Goal: Information Seeking & Learning: Learn about a topic

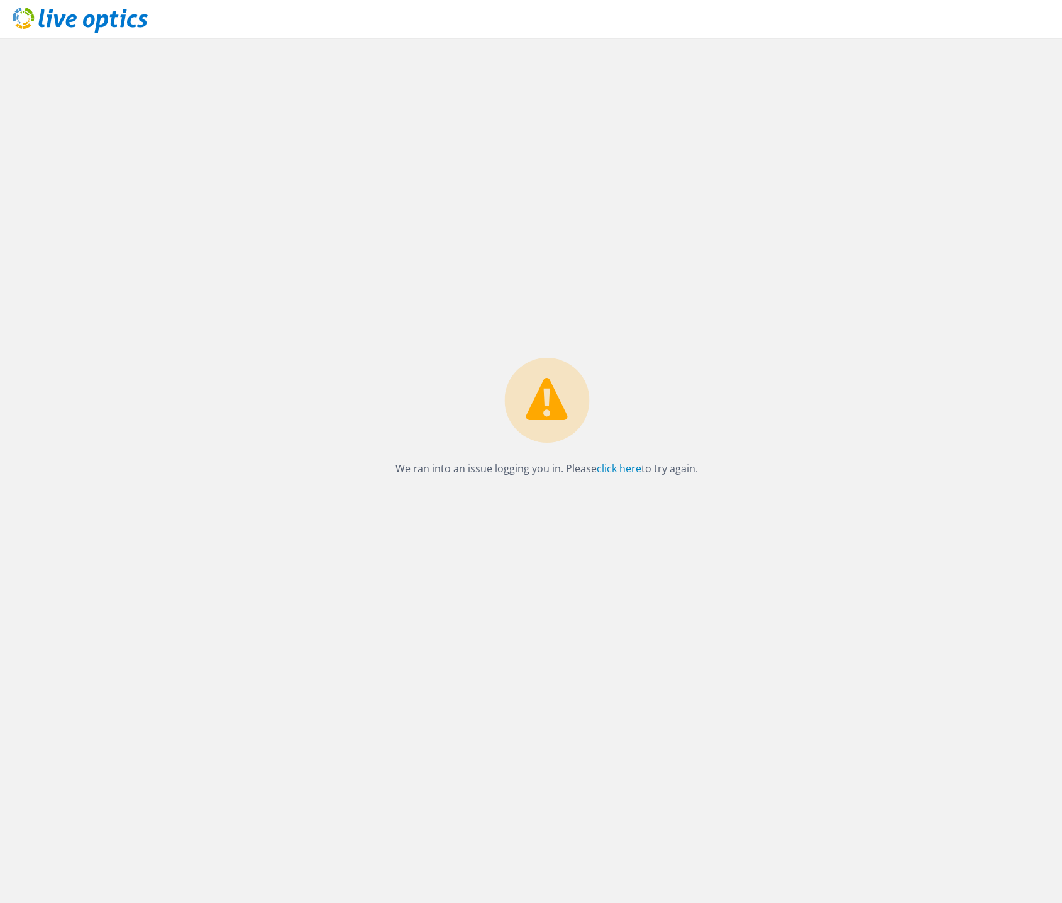
click at [590, 468] on p "We ran into an issue logging you in. Please click here to try again." at bounding box center [547, 469] width 303 height 18
click at [626, 469] on link "click here" at bounding box center [619, 469] width 45 height 14
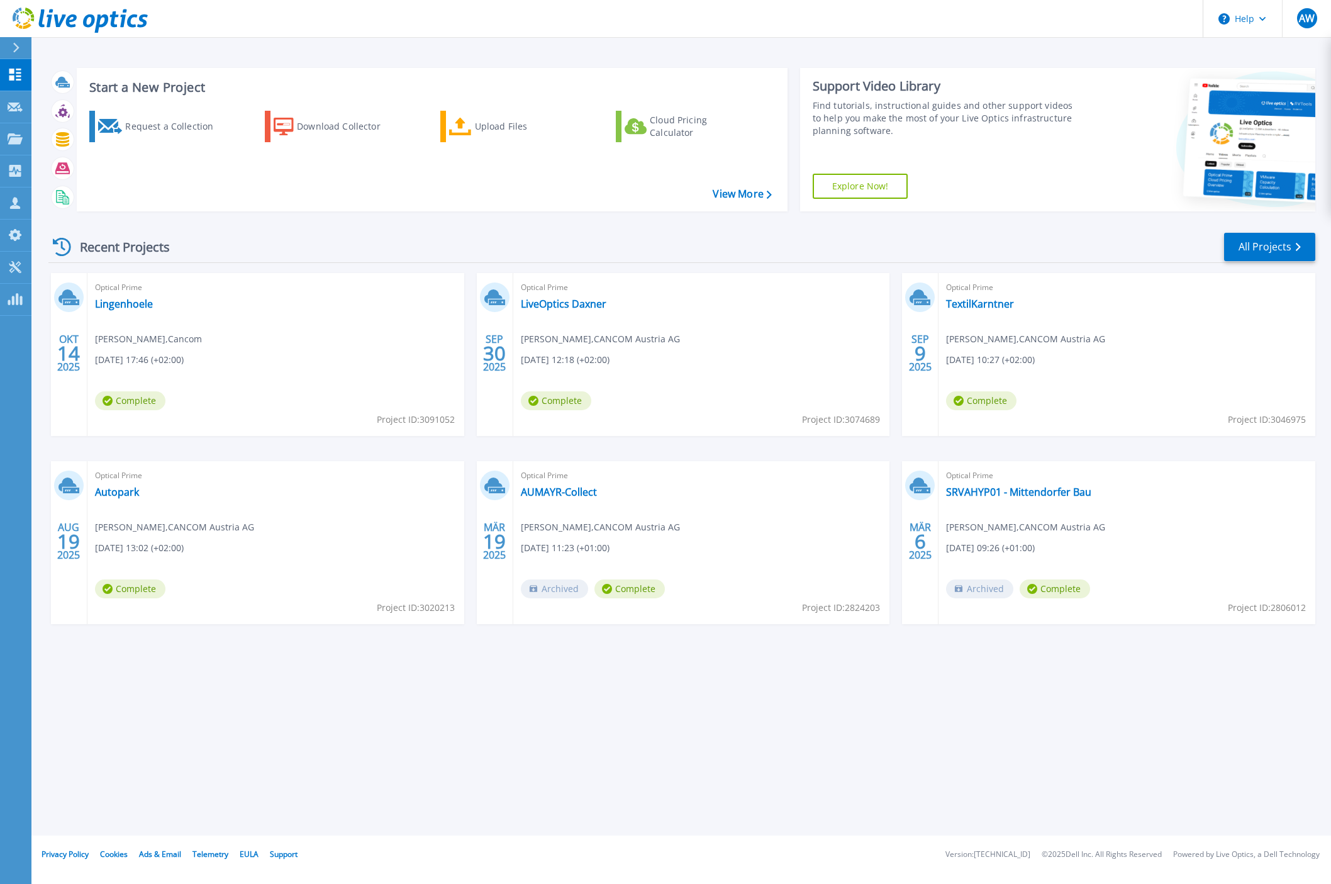
click at [124, 312] on div "Optical Prime Lingenhoele [PERSON_NAME] , Cancom [DATE] 17:46 (+02:00) Complete…" at bounding box center [275, 354] width 377 height 163
click at [124, 304] on link "Lingenhoele" at bounding box center [124, 303] width 58 height 13
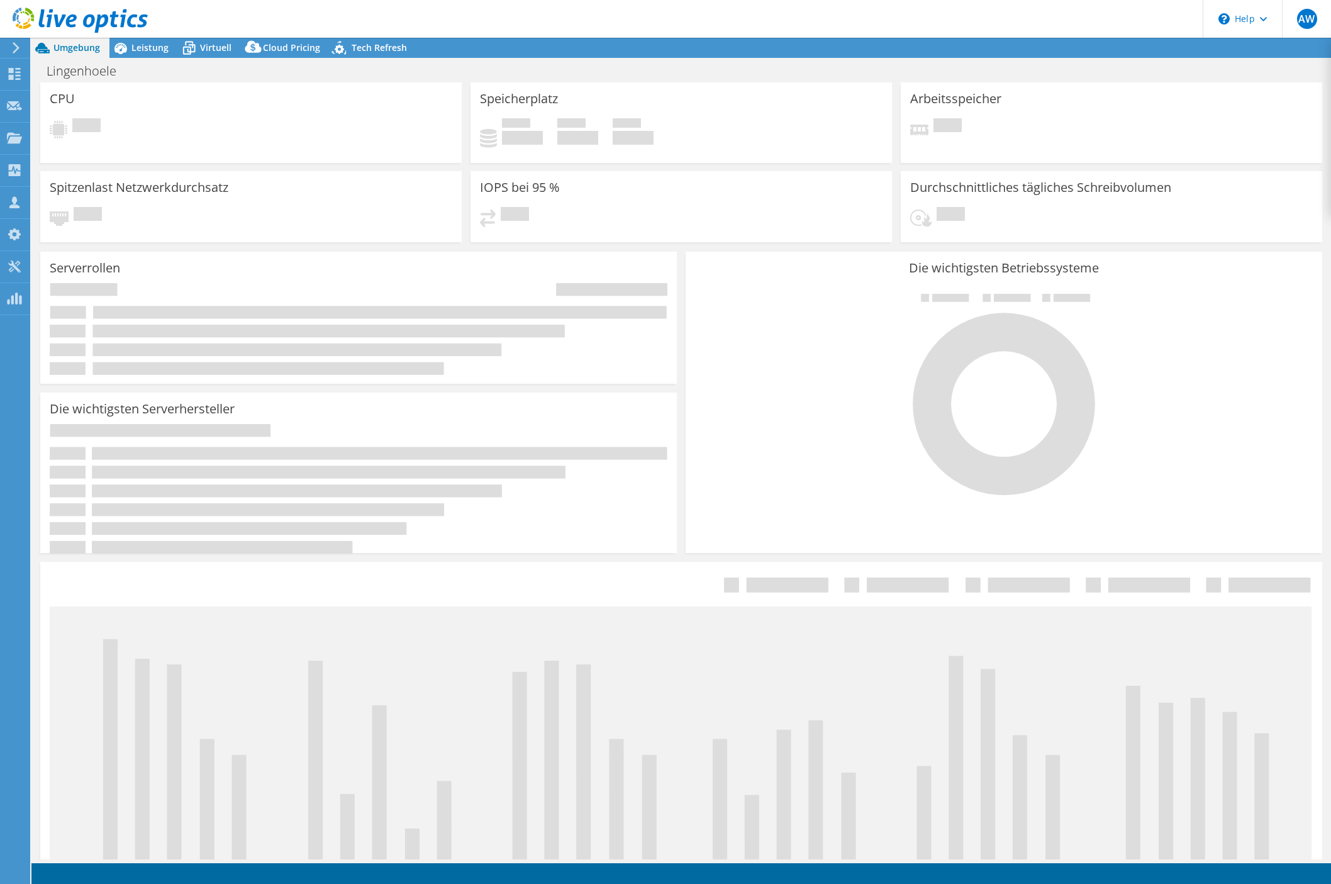
select select "USD"
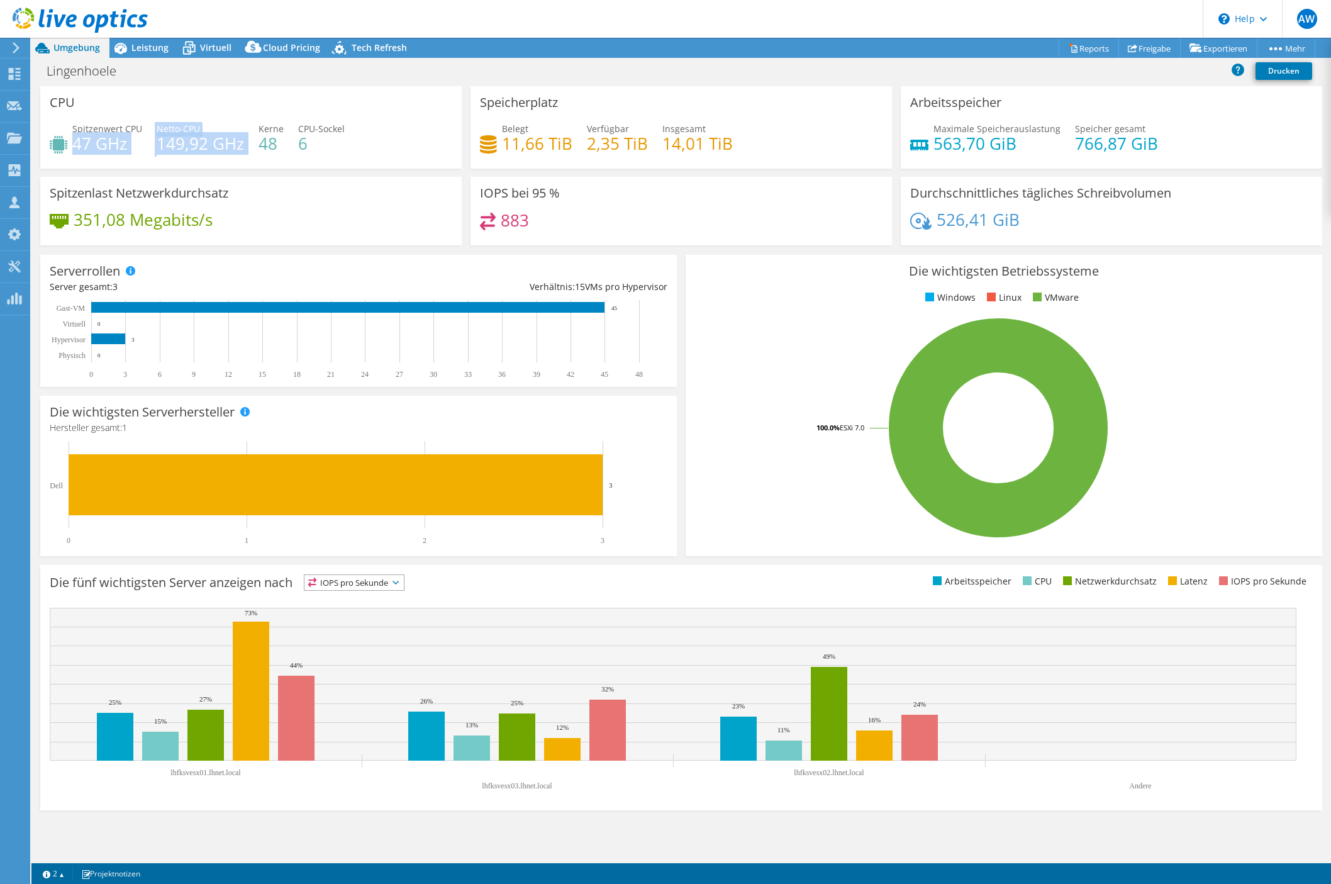
drag, startPoint x: 72, startPoint y: 141, endPoint x: 245, endPoint y: 136, distance: 172.4
click at [245, 137] on div "Spitzenwert CPU 47 GHz Netto-CPU 149,92 GHz Kerne 48 CPU-Sockel 6" at bounding box center [251, 142] width 403 height 41
drag, startPoint x: 245, startPoint y: 136, endPoint x: 191, endPoint y: 152, distance: 55.7
click at [215, 150] on h4 "149,92 GHz" at bounding box center [200, 143] width 87 height 14
click at [74, 129] on span "Spitzenwert CPU" at bounding box center [107, 129] width 70 height 12
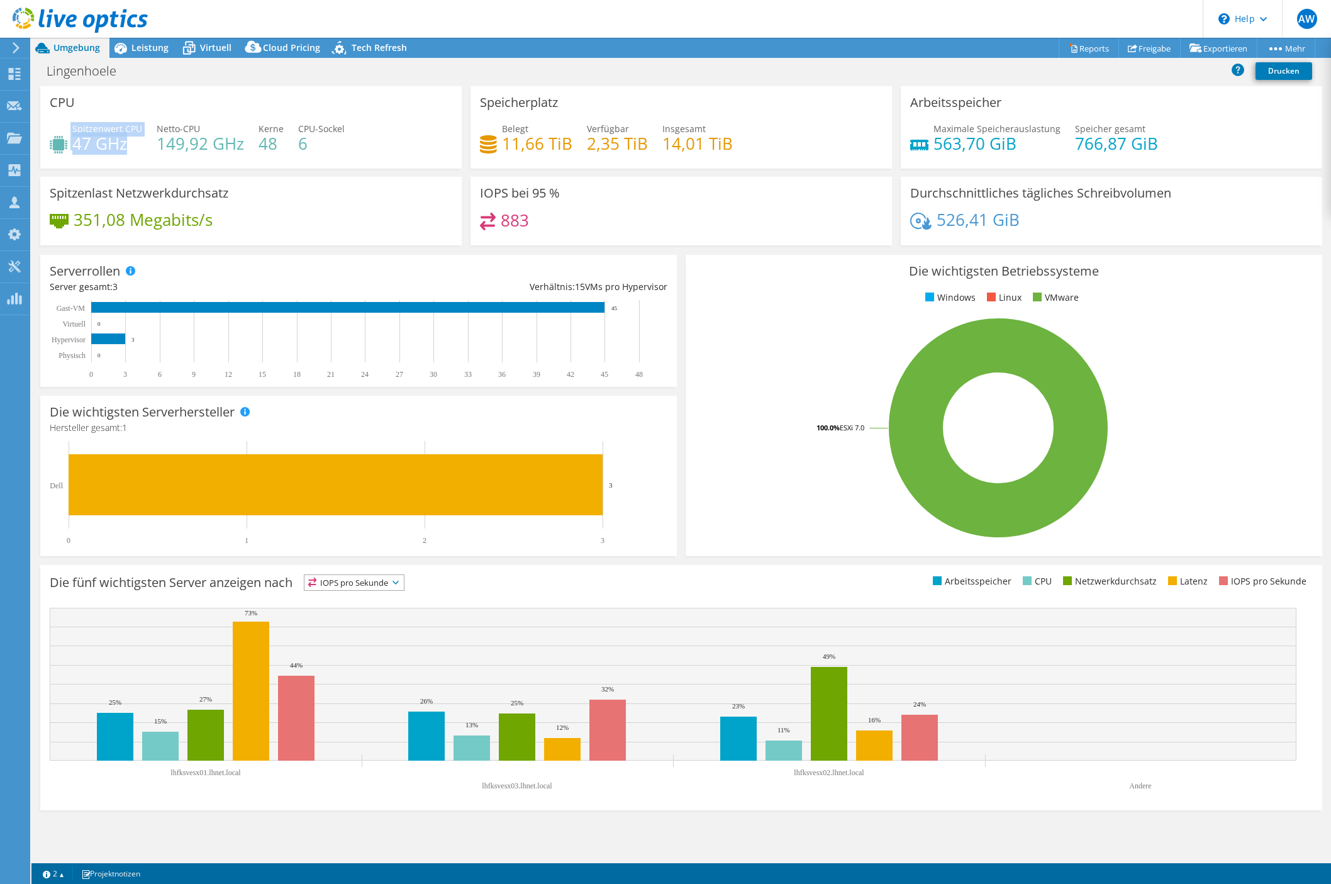
drag, startPoint x: 69, startPoint y: 129, endPoint x: 126, endPoint y: 151, distance: 61.3
click at [126, 150] on div "Spitzenwert CPU 47 GHz" at bounding box center [96, 136] width 92 height 28
click at [131, 153] on div "Spitzenwert CPU 47 GHz Netto-CPU 149,92 GHz Kerne 48 CPU-Sockel 6" at bounding box center [251, 142] width 403 height 41
drag, startPoint x: 128, startPoint y: 145, endPoint x: 57, endPoint y: 138, distance: 70.8
click at [57, 138] on div "Spitzenwert CPU 47 GHz" at bounding box center [96, 136] width 92 height 28
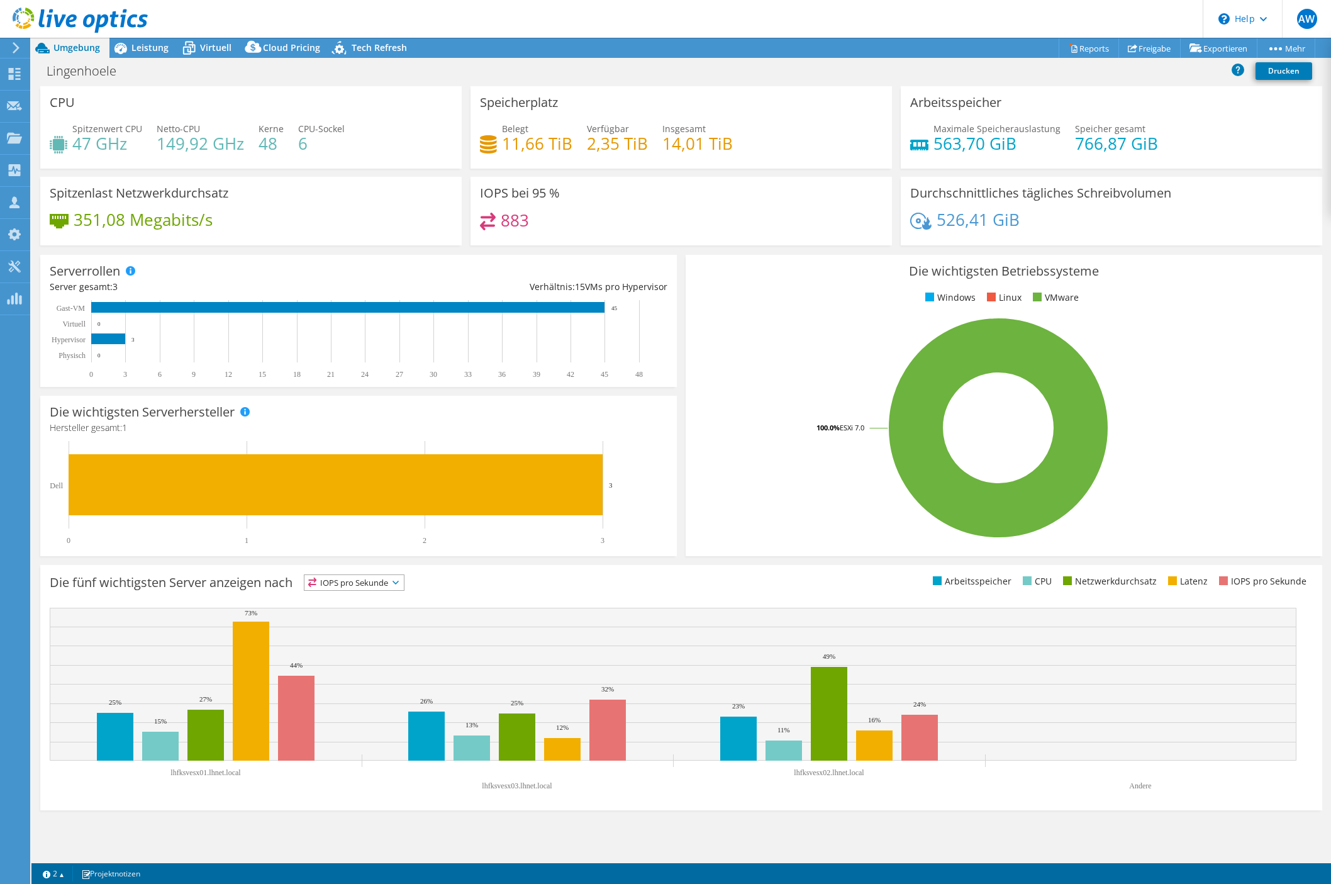
drag, startPoint x: 57, startPoint y: 138, endPoint x: 116, endPoint y: 155, distance: 61.1
click at [116, 155] on div "Spitzenwert CPU 47 GHz Netto-CPU 149,92 GHz Kerne 48 CPU-Sockel 6" at bounding box center [251, 142] width 403 height 41
drag, startPoint x: 74, startPoint y: 140, endPoint x: 111, endPoint y: 145, distance: 36.9
click at [111, 145] on h4 "47 GHz" at bounding box center [107, 143] width 70 height 14
drag, startPoint x: 111, startPoint y: 145, endPoint x: 64, endPoint y: 145, distance: 46.5
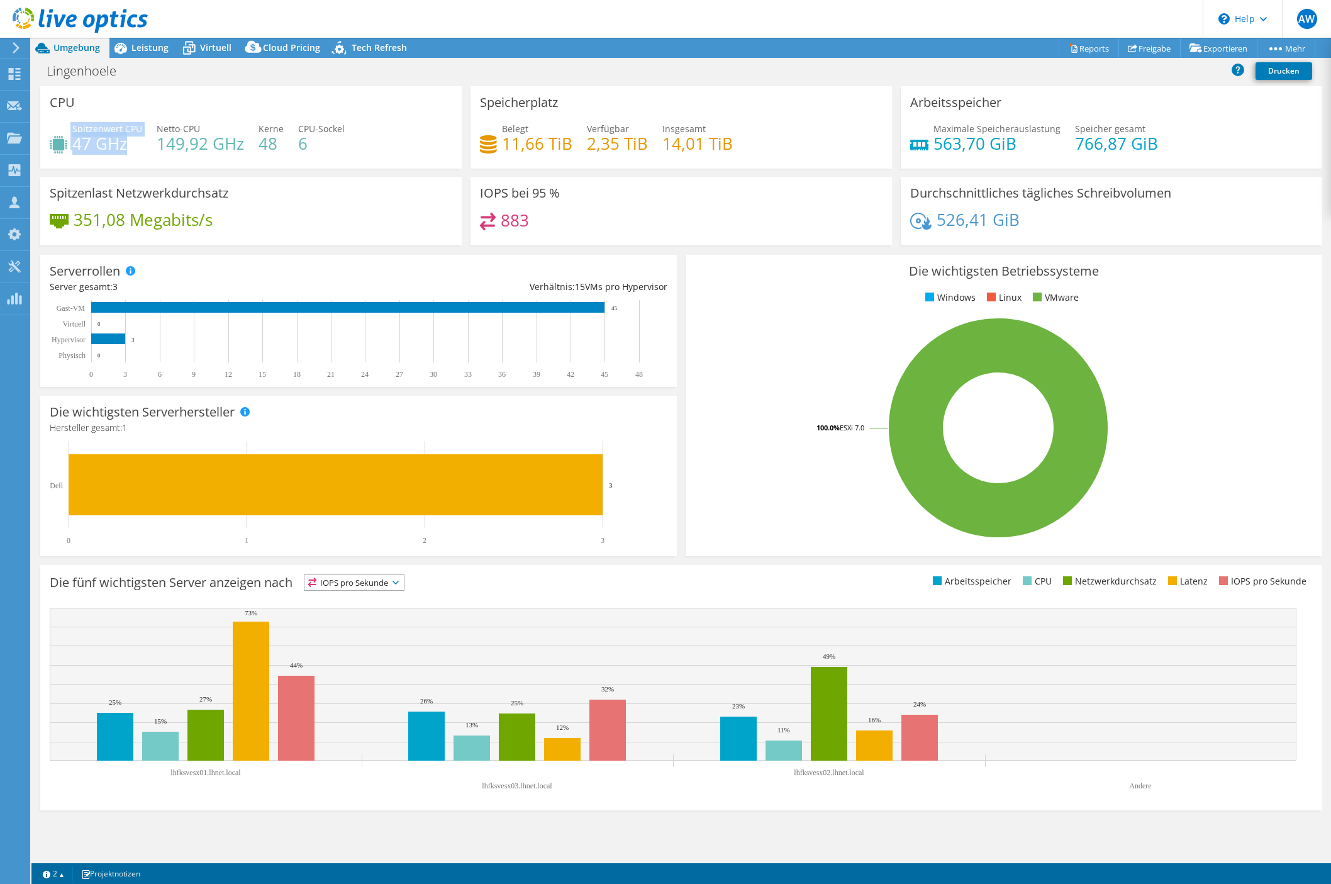
click at [64, 145] on div "Spitzenwert CPU 47 GHz" at bounding box center [96, 136] width 92 height 28
drag, startPoint x: 64, startPoint y: 145, endPoint x: 128, endPoint y: 153, distance: 64.7
click at [128, 153] on div "Spitzenwert CPU 47 GHz Netto-CPU 149,92 GHz Kerne 48 CPU-Sockel 6" at bounding box center [251, 142] width 403 height 41
drag, startPoint x: 128, startPoint y: 152, endPoint x: 69, endPoint y: 120, distance: 67.0
click at [69, 120] on div "CPU Spitzenwert CPU 47 GHz Netto-CPU 149,92 GHz Kerne 48 CPU-Sockel 6" at bounding box center [250, 127] width 421 height 82
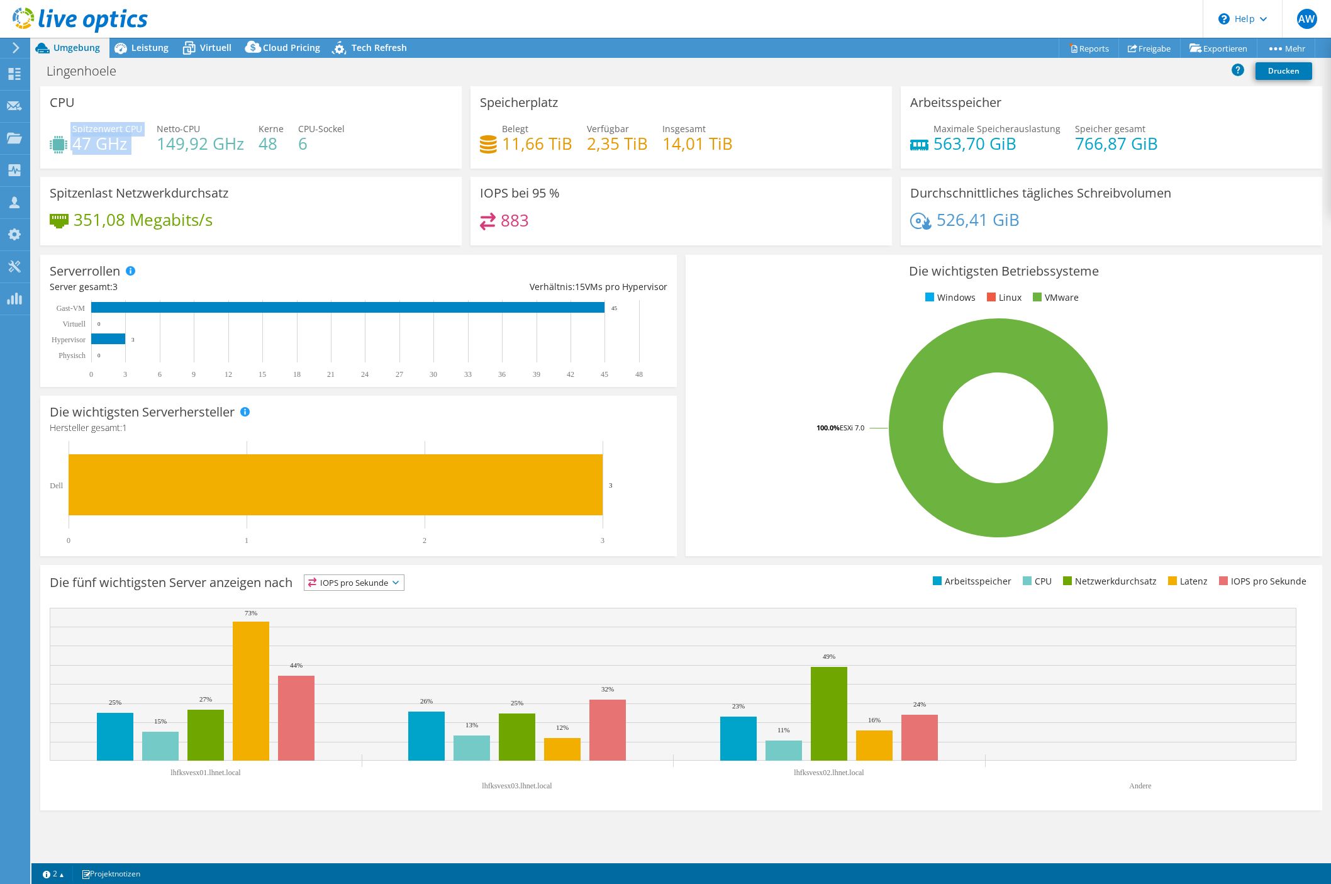
drag, startPoint x: 69, startPoint y: 120, endPoint x: 125, endPoint y: 149, distance: 63.0
click at [125, 149] on h4 "47 GHz" at bounding box center [107, 143] width 70 height 14
drag, startPoint x: 257, startPoint y: 151, endPoint x: 268, endPoint y: 147, distance: 11.3
click at [268, 147] on div "Spitzenwert CPU 47 GHz Netto-CPU 149,92 GHz Kerne 48 CPU-Sockel 6" at bounding box center [251, 142] width 403 height 41
drag, startPoint x: 268, startPoint y: 147, endPoint x: 275, endPoint y: 148, distance: 6.9
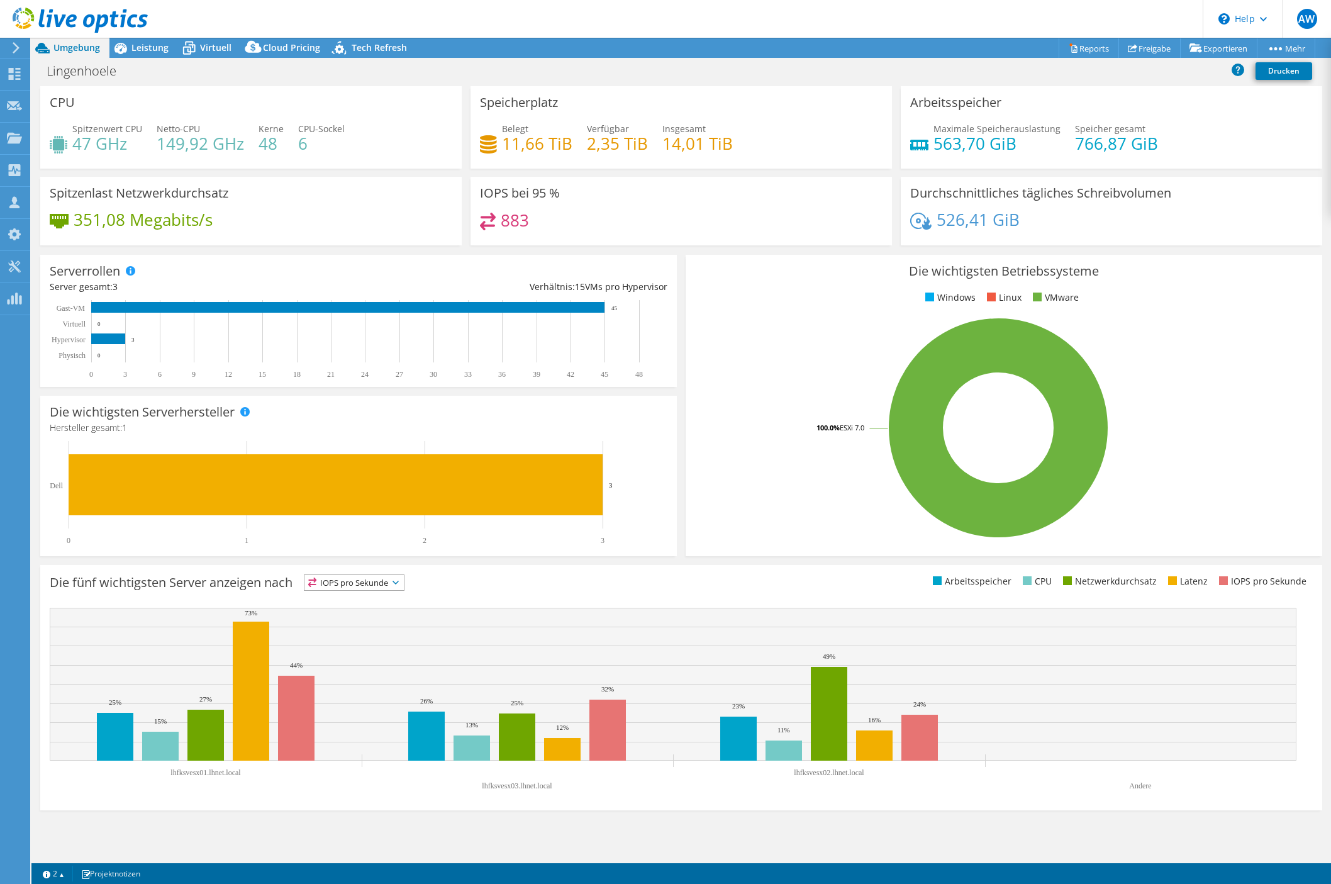
click at [275, 148] on h4 "48" at bounding box center [270, 143] width 25 height 14
drag, startPoint x: 311, startPoint y: 145, endPoint x: 296, endPoint y: 145, distance: 14.5
click at [298, 145] on h4 "6" at bounding box center [321, 143] width 47 height 14
drag, startPoint x: 296, startPoint y: 145, endPoint x: 296, endPoint y: 154, distance: 9.4
click at [298, 150] on h4 "6" at bounding box center [321, 143] width 47 height 14
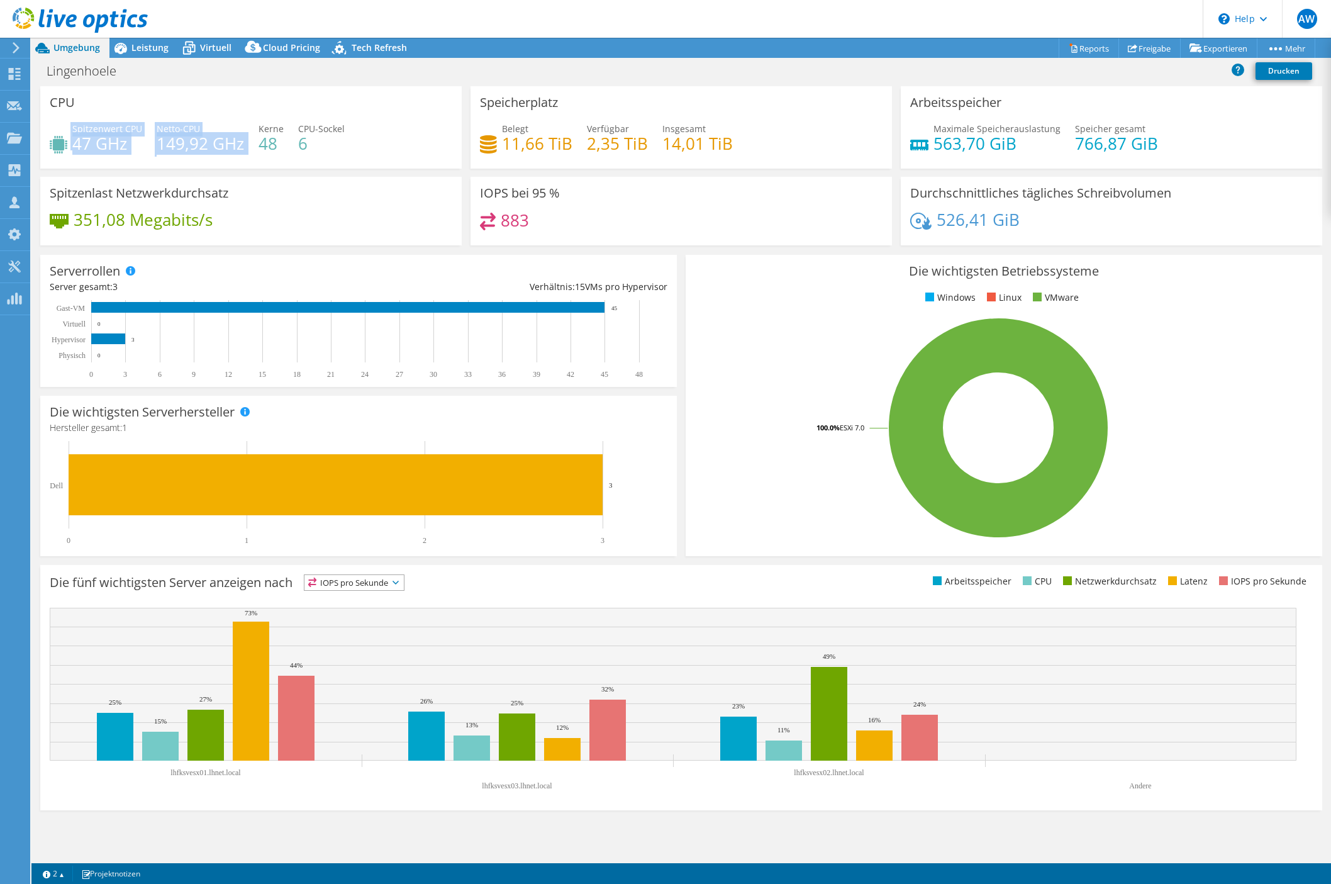
drag, startPoint x: 69, startPoint y: 150, endPoint x: 243, endPoint y: 145, distance: 174.9
click at [243, 145] on div "Spitzenwert CPU 47 GHz Netto-CPU 149,92 GHz Kerne 48 CPU-Sockel 6" at bounding box center [251, 142] width 403 height 41
drag, startPoint x: 243, startPoint y: 145, endPoint x: 299, endPoint y: 176, distance: 63.9
click at [299, 176] on div "CPU Spitzenwert CPU 47 GHz Netto-CPU 149,92 GHz Kerne 48 CPU-Sockel 6" at bounding box center [251, 131] width 430 height 91
drag, startPoint x: 83, startPoint y: 147, endPoint x: 309, endPoint y: 146, distance: 225.8
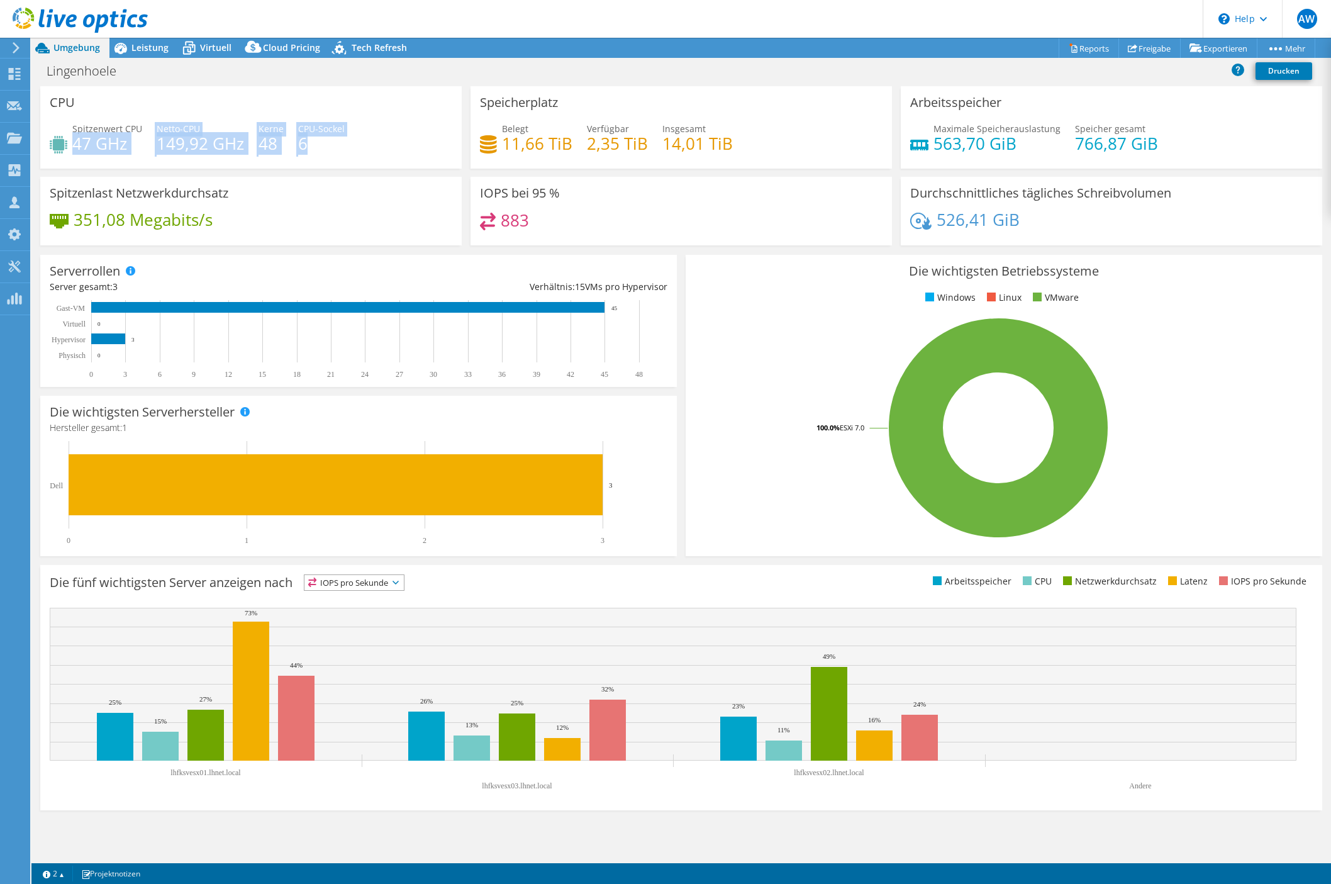
click at [309, 146] on div "Spitzenwert CPU 47 GHz Netto-CPU 149,92 GHz Kerne 48 CPU-Sockel 6" at bounding box center [251, 142] width 403 height 41
click at [309, 149] on h4 "6" at bounding box center [321, 143] width 47 height 14
click at [134, 47] on span "Leistung" at bounding box center [149, 48] width 37 height 12
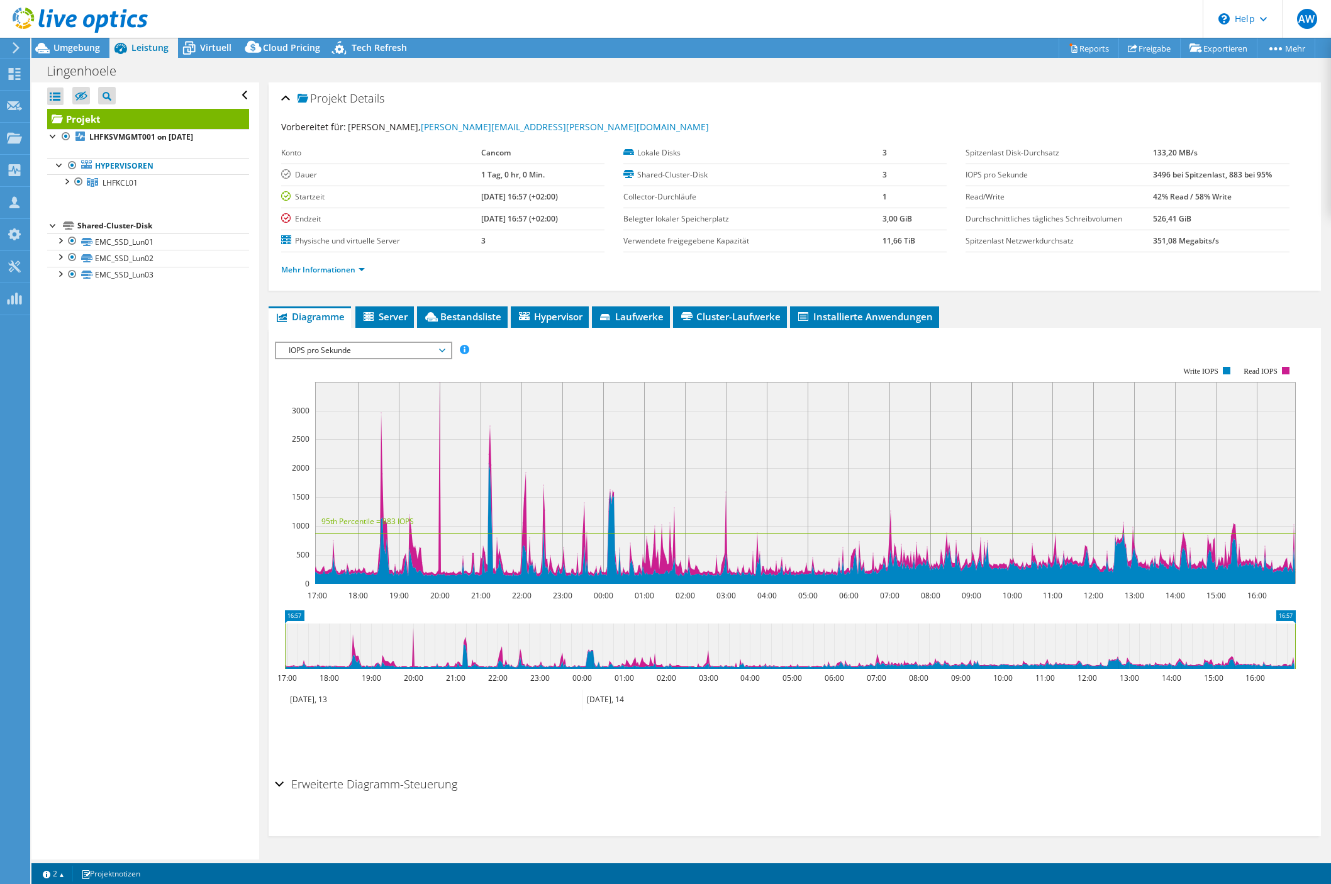
click at [345, 356] on span "IOPS pro Sekunde" at bounding box center [363, 350] width 162 height 15
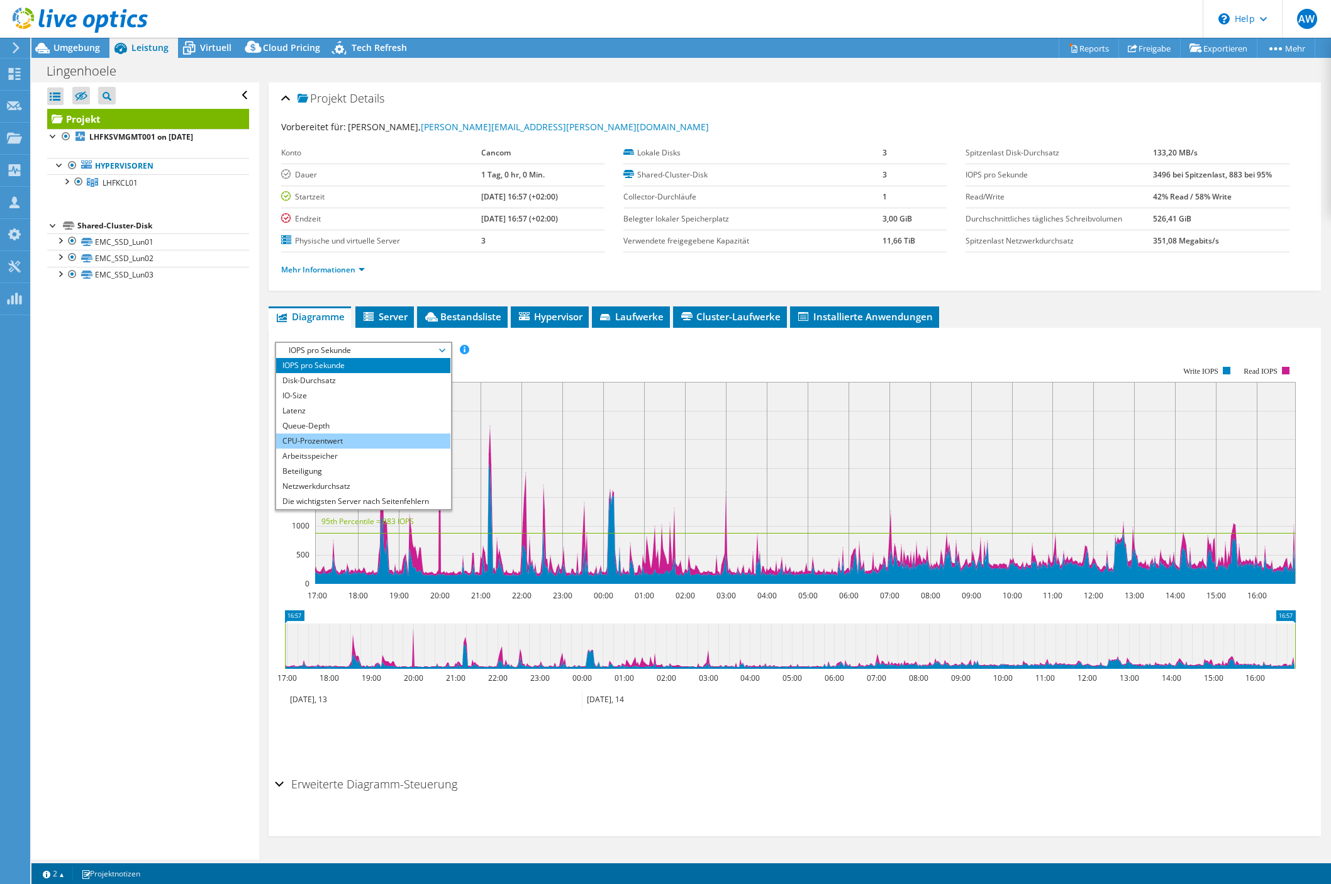
click at [336, 442] on li "CPU-Prozentwert" at bounding box center [363, 440] width 174 height 15
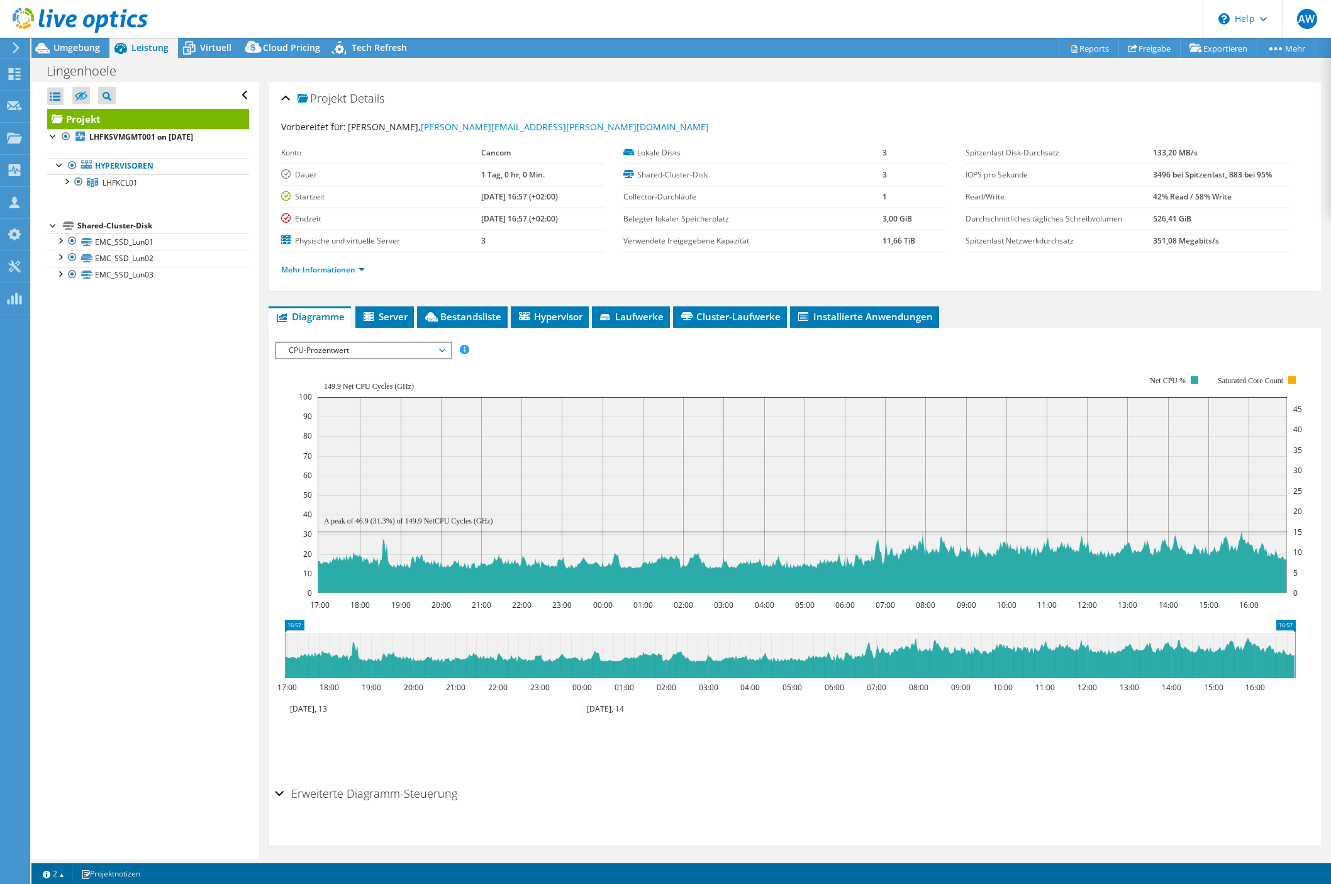
click at [428, 347] on span "CPU-Prozentwert" at bounding box center [363, 350] width 162 height 15
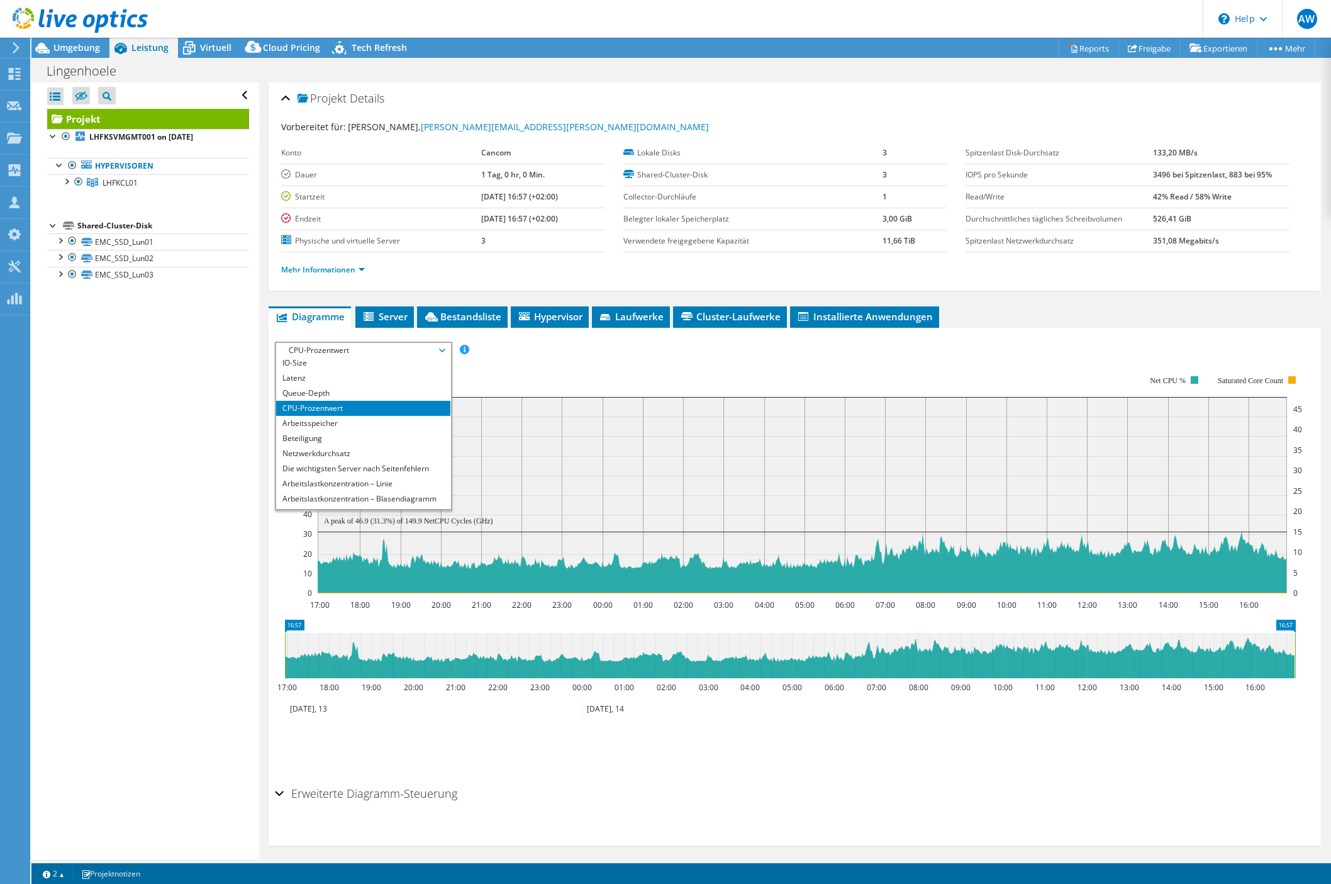
scroll to position [45, 0]
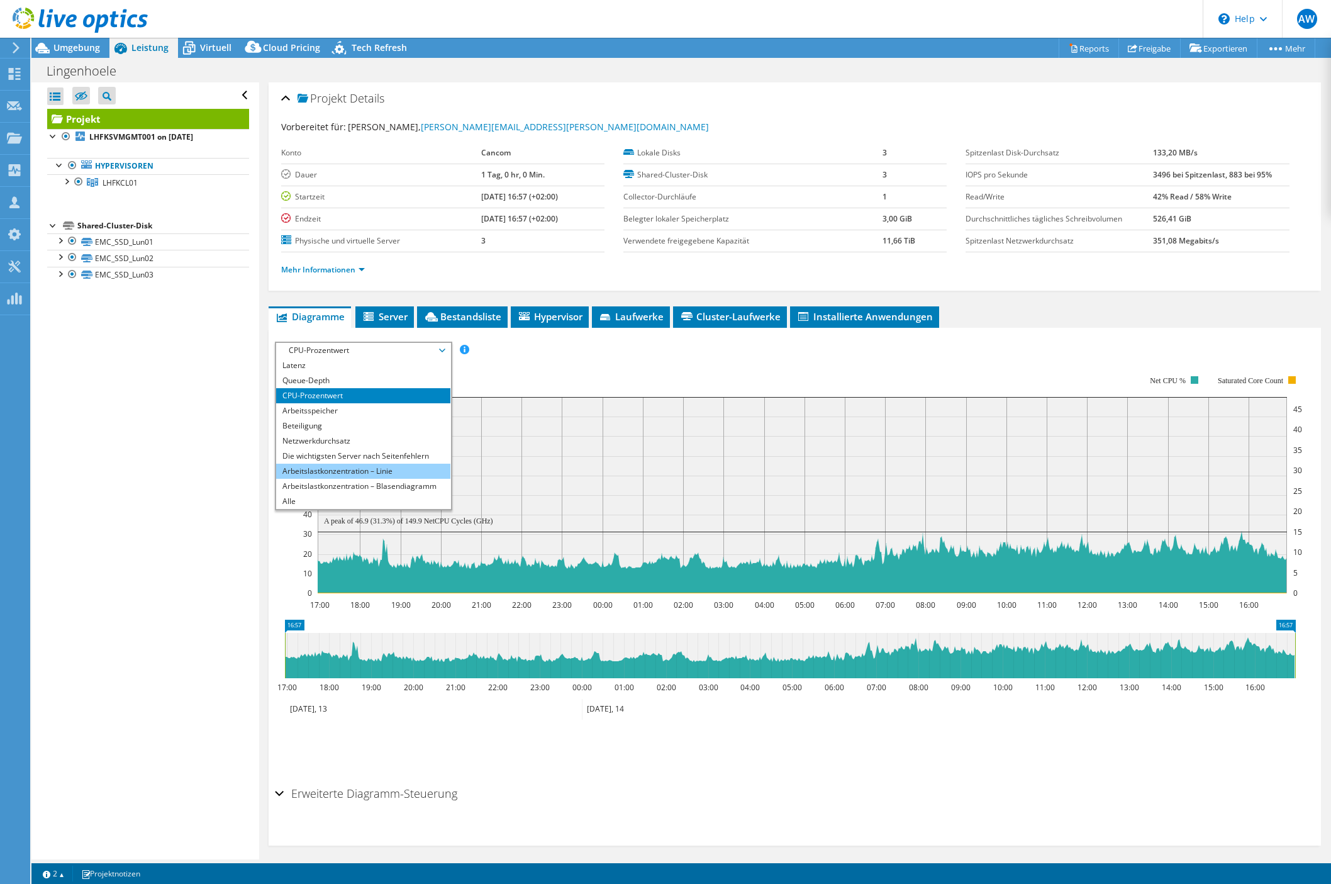
click at [328, 470] on li "Arbeitslastkonzentration – Linie" at bounding box center [363, 471] width 174 height 15
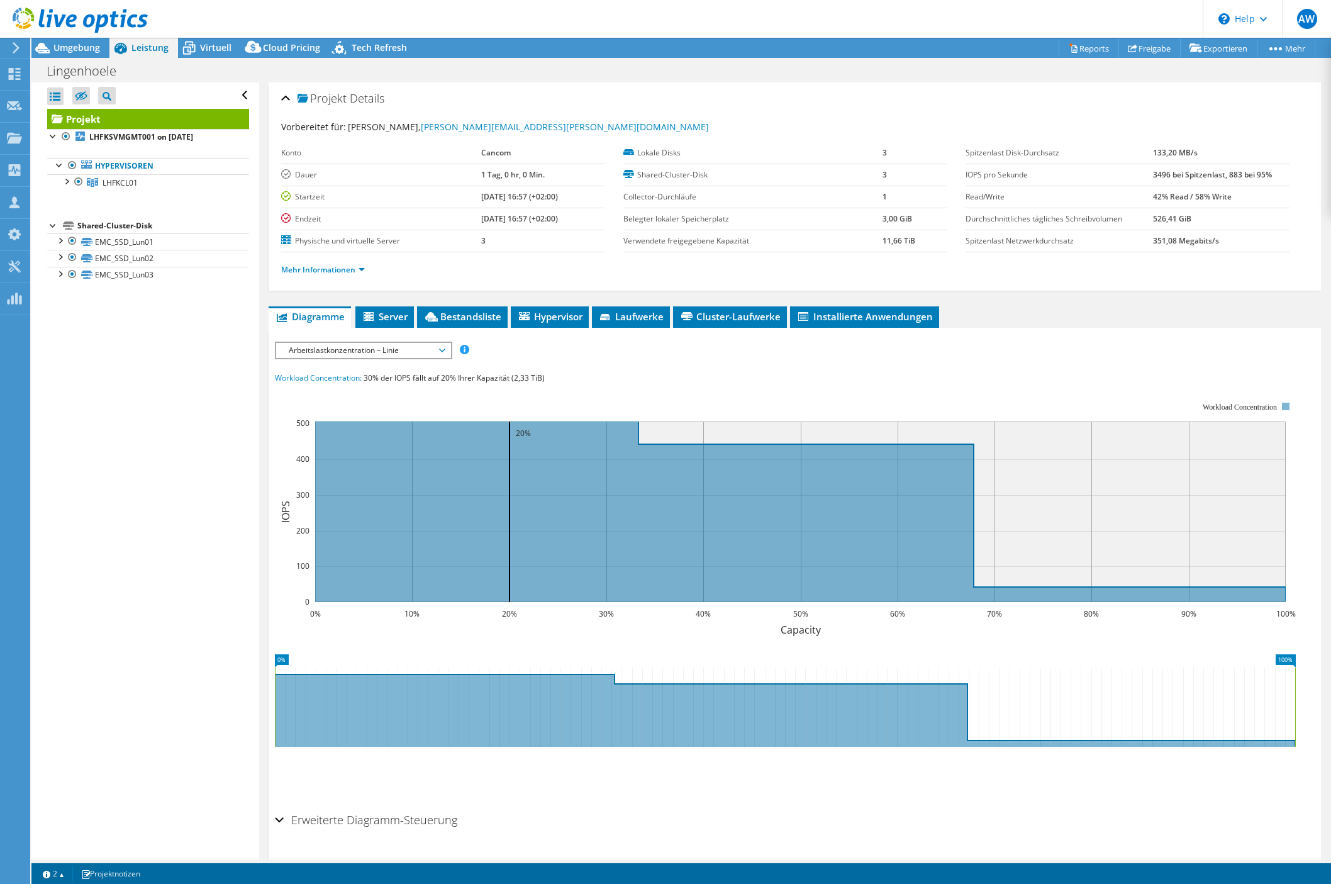
scroll to position [35, 0]
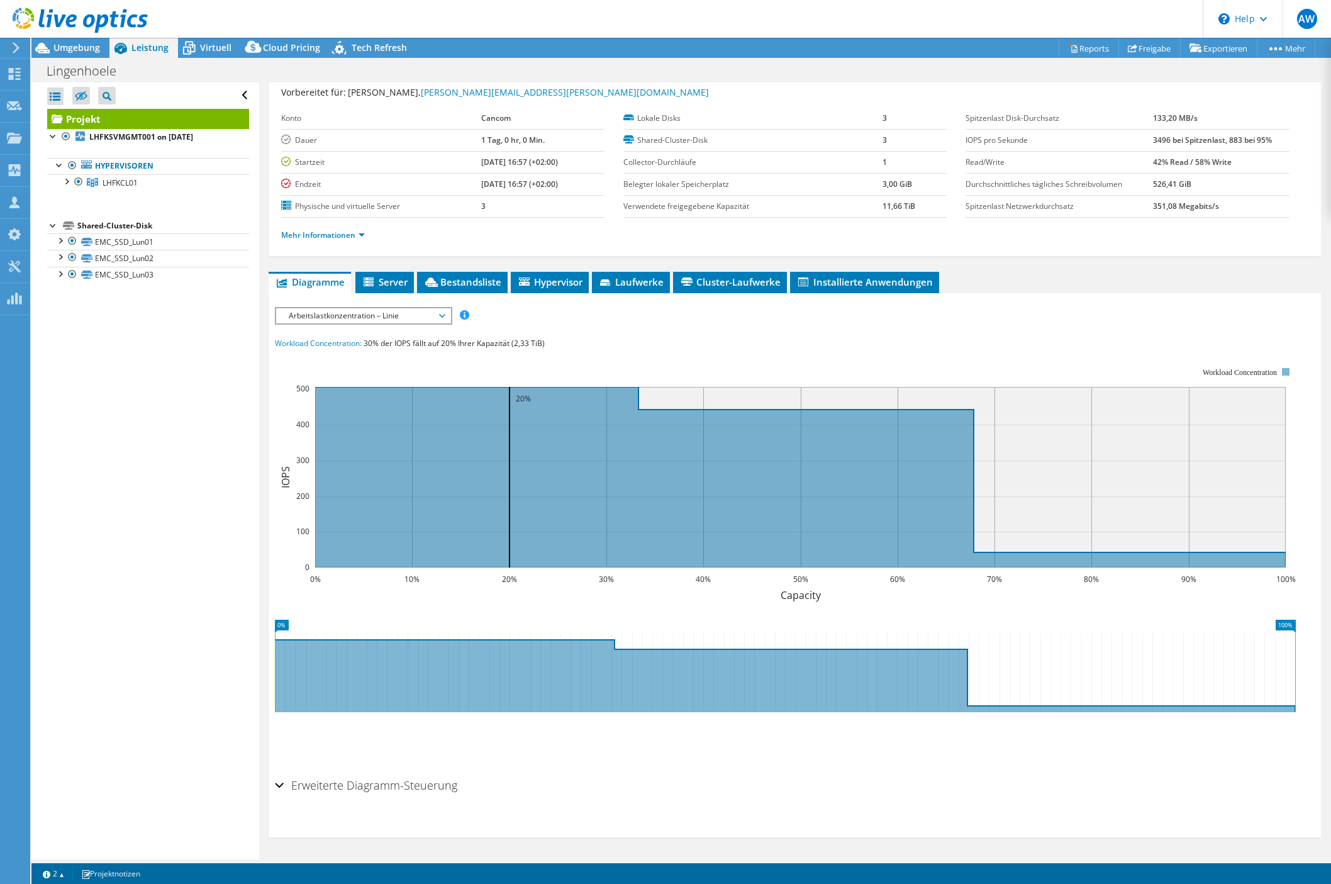
click at [352, 306] on div "IOPS pro Sekunde Disk-Durchsatz IO-Size Latenz Queue-Depth CPU-Prozentwert Arbe…" at bounding box center [795, 537] width 1040 height 472
click at [418, 317] on span "Arbeitslastkonzentration – Linie" at bounding box center [363, 315] width 162 height 15
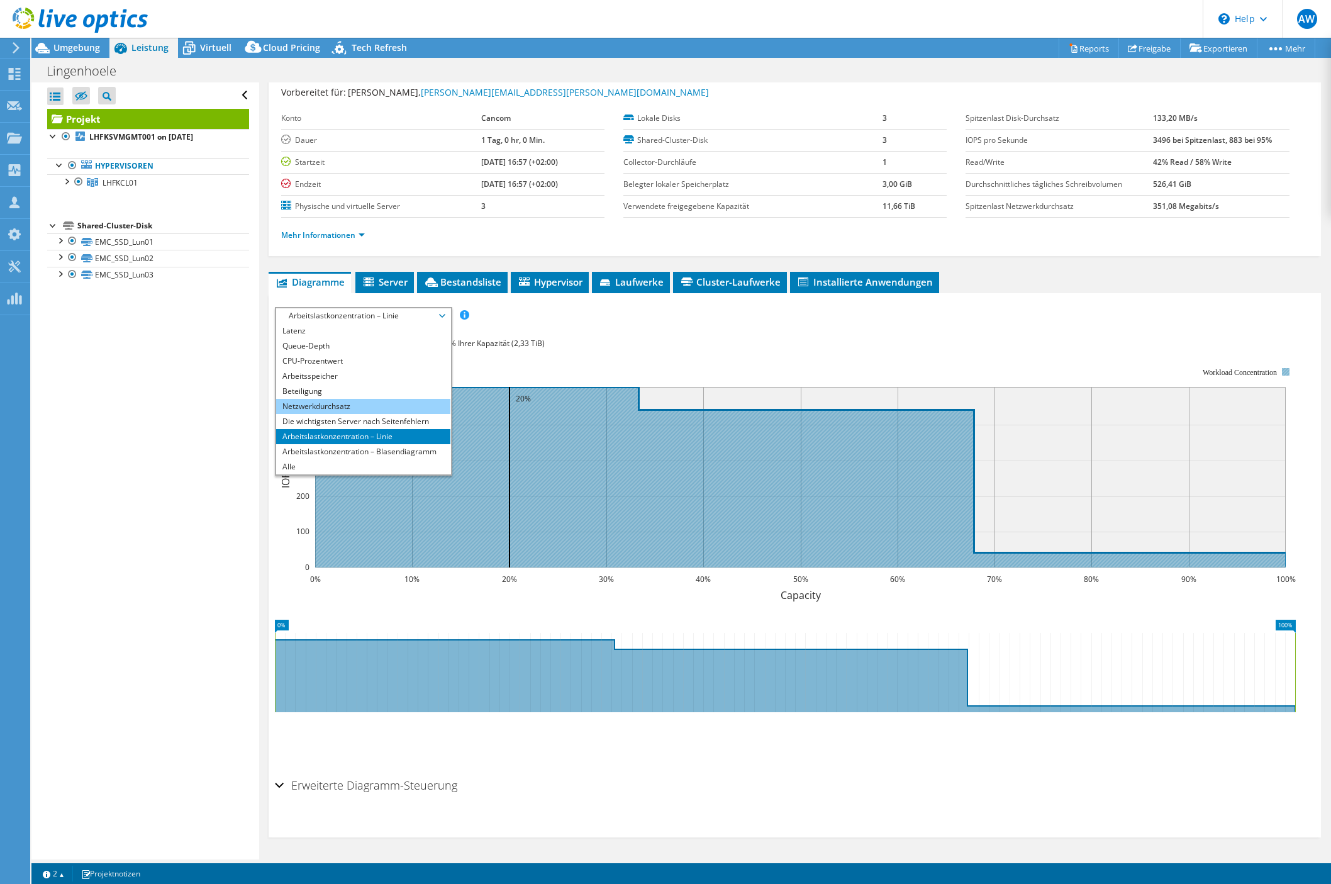
click at [319, 403] on li "Netzwerkdurchsatz" at bounding box center [363, 406] width 174 height 15
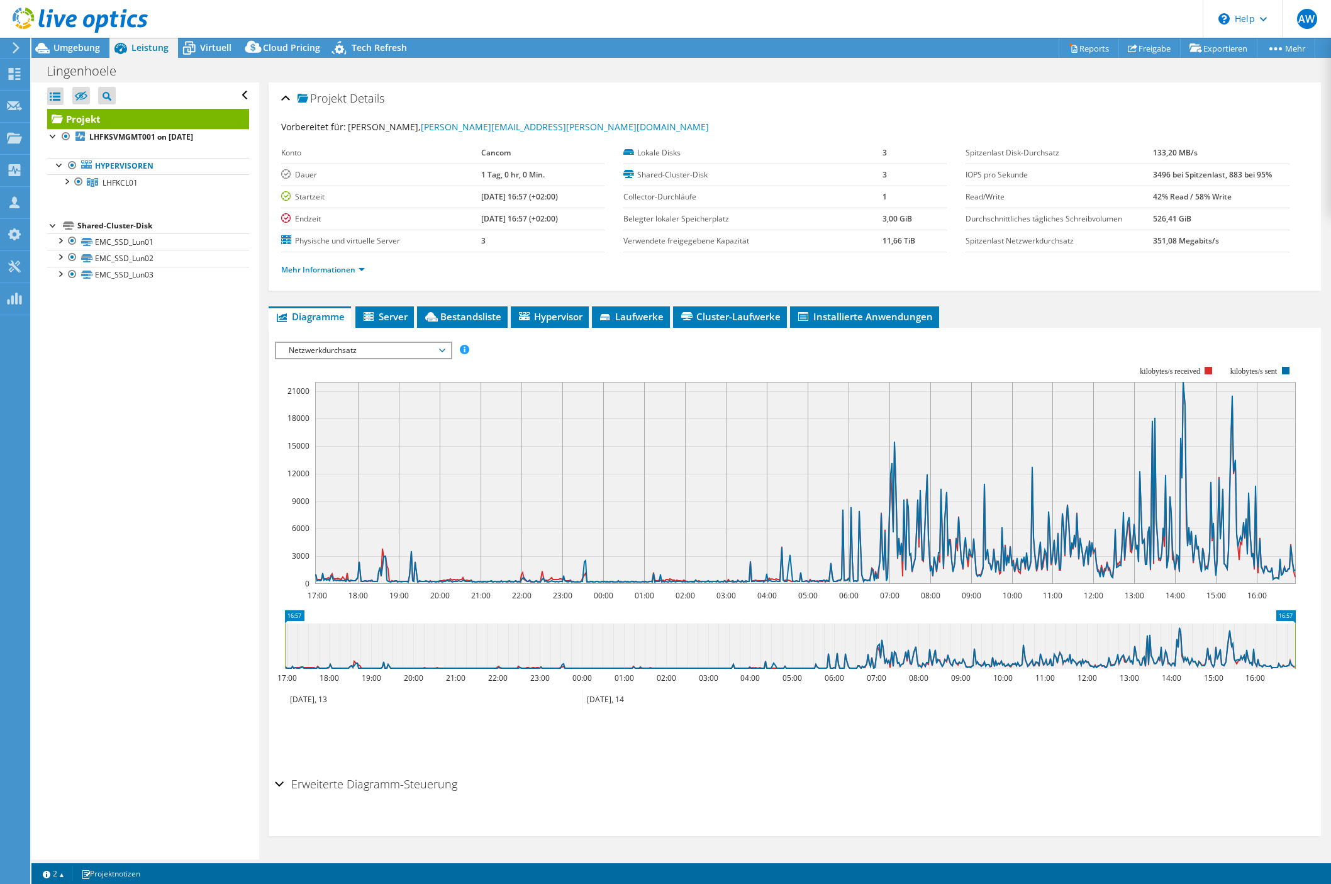
scroll to position [0, 0]
click at [75, 48] on span "Umgebung" at bounding box center [76, 48] width 47 height 12
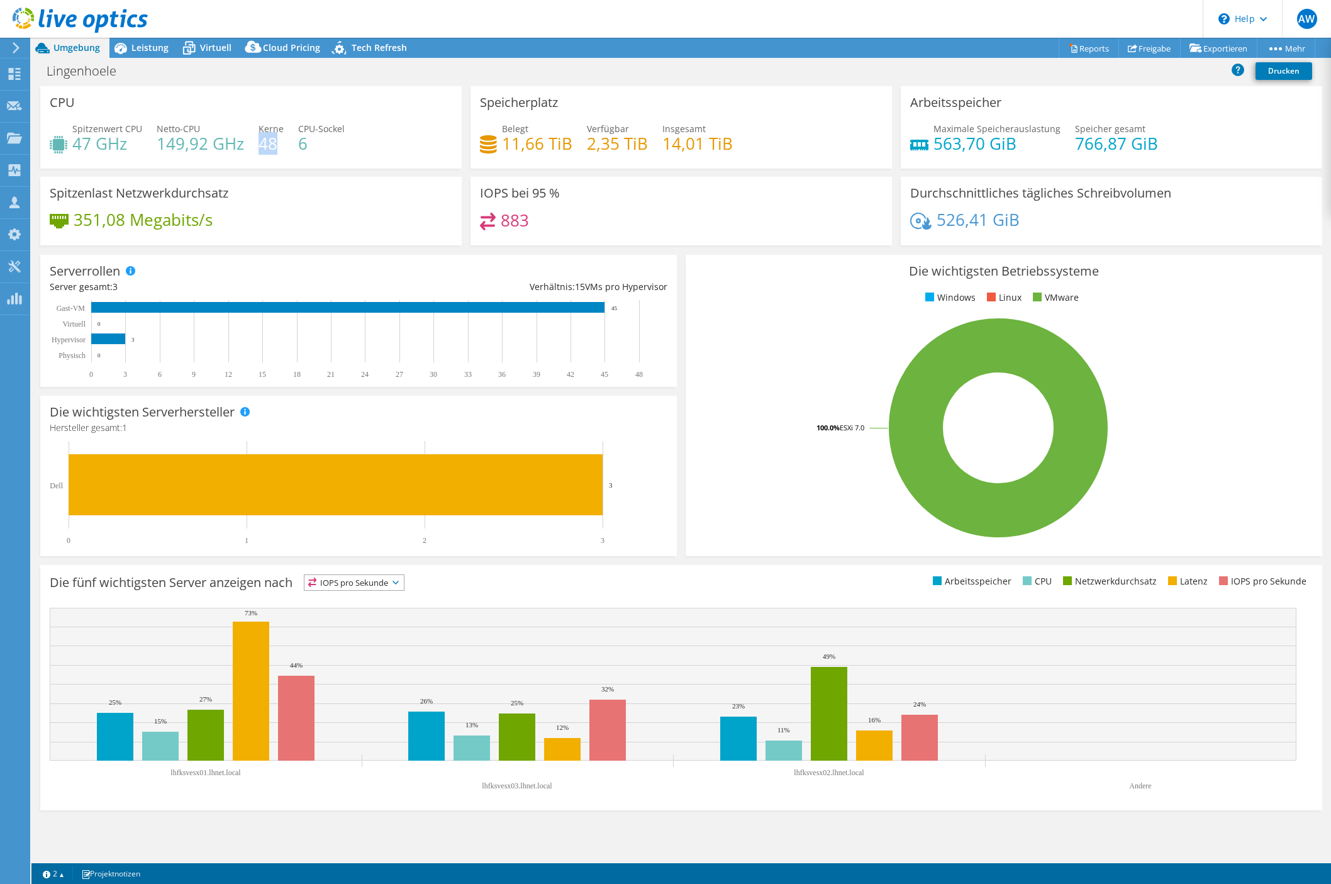
drag, startPoint x: 274, startPoint y: 144, endPoint x: 259, endPoint y: 145, distance: 14.5
click at [259, 145] on h4 "48" at bounding box center [270, 143] width 25 height 14
drag, startPoint x: 259, startPoint y: 145, endPoint x: 275, endPoint y: 150, distance: 17.1
click at [275, 150] on h4 "48" at bounding box center [270, 143] width 25 height 14
drag, startPoint x: 276, startPoint y: 150, endPoint x: 260, endPoint y: 150, distance: 16.4
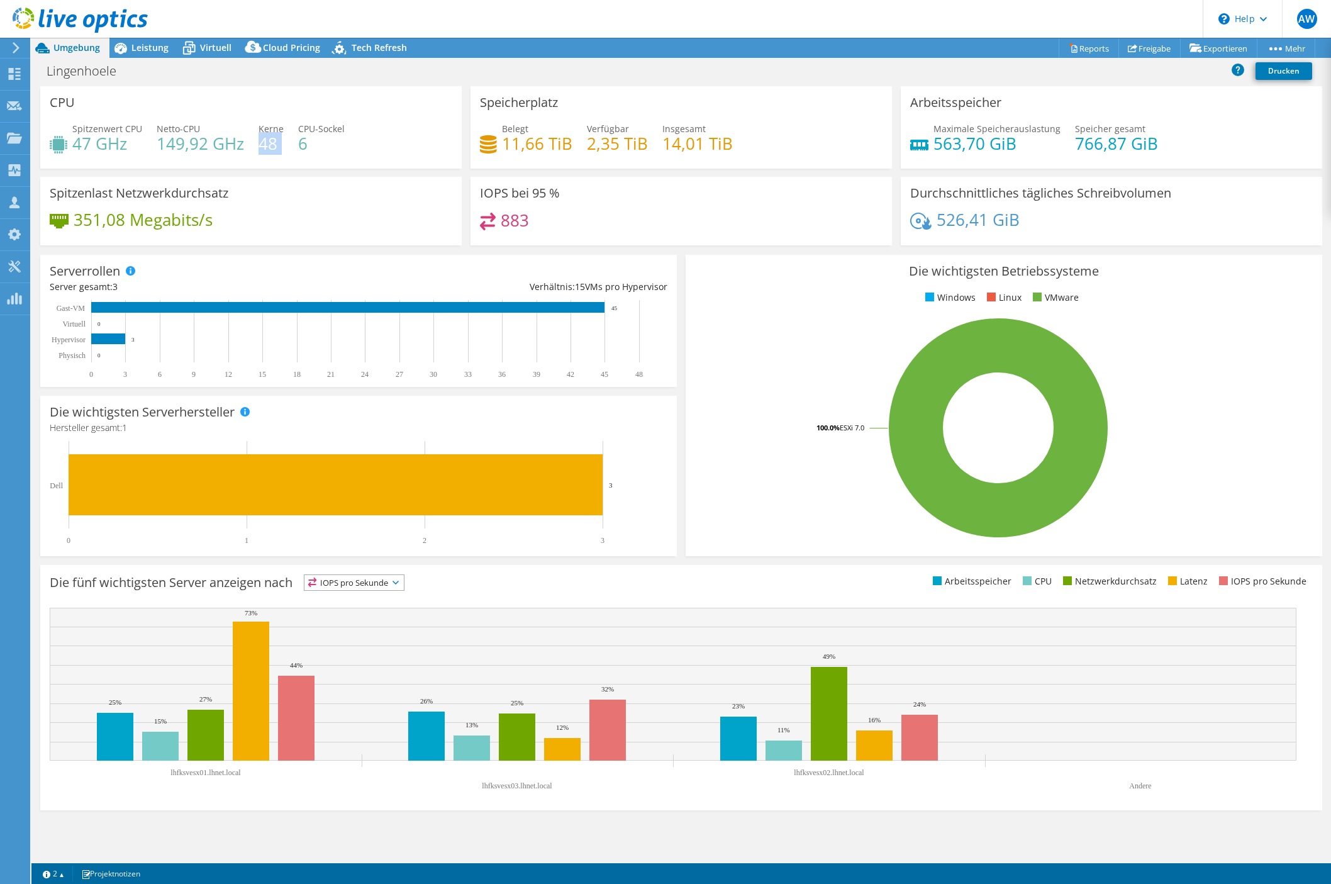
click at [260, 150] on h4 "48" at bounding box center [270, 143] width 25 height 14
drag, startPoint x: 260, startPoint y: 150, endPoint x: 274, endPoint y: 150, distance: 14.5
click at [274, 150] on h4 "48" at bounding box center [270, 143] width 25 height 14
click at [1194, 369] on rect at bounding box center [998, 428] width 606 height 220
click at [155, 52] on span "Leistung" at bounding box center [149, 48] width 37 height 12
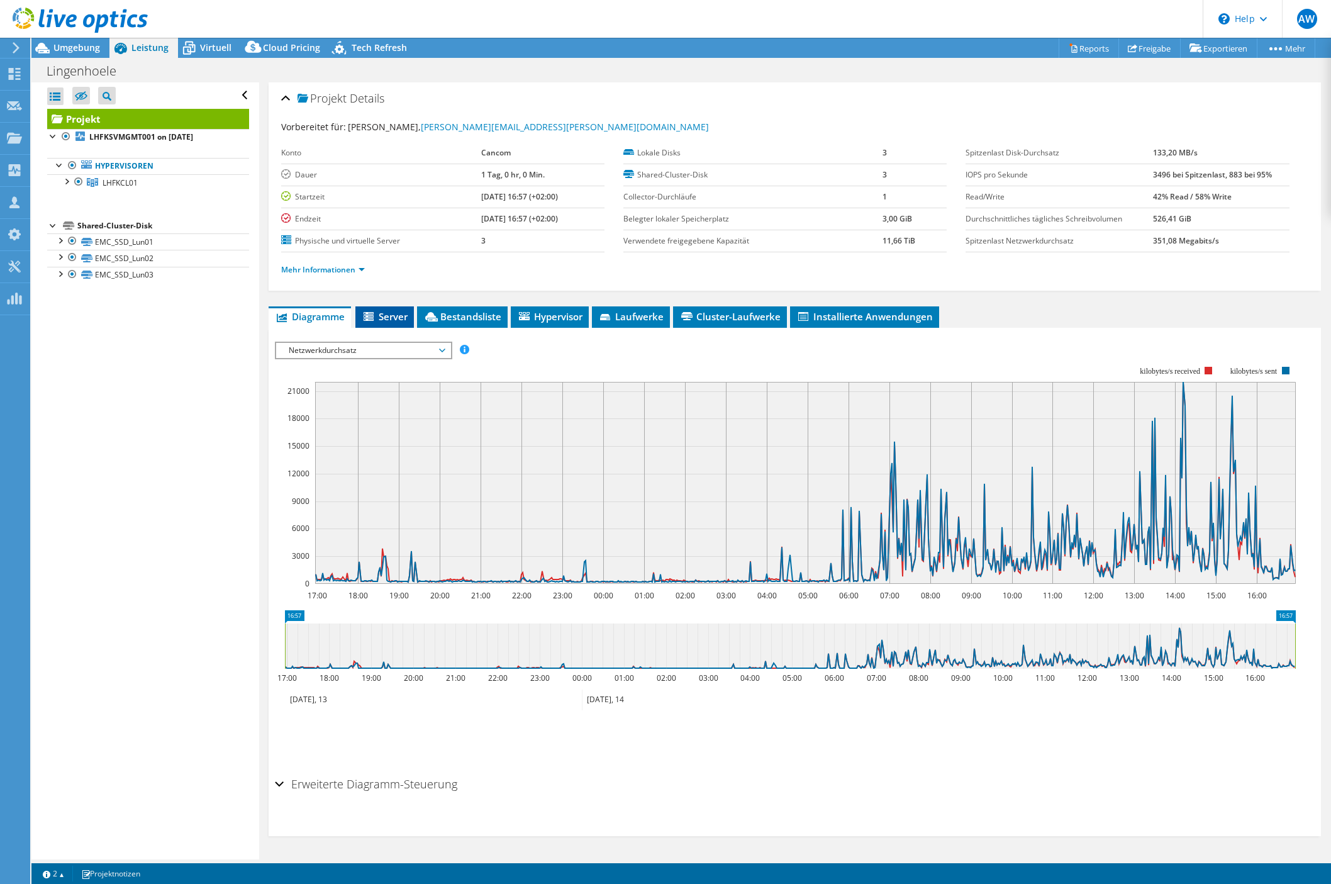
click at [388, 323] on li "Server" at bounding box center [384, 316] width 58 height 21
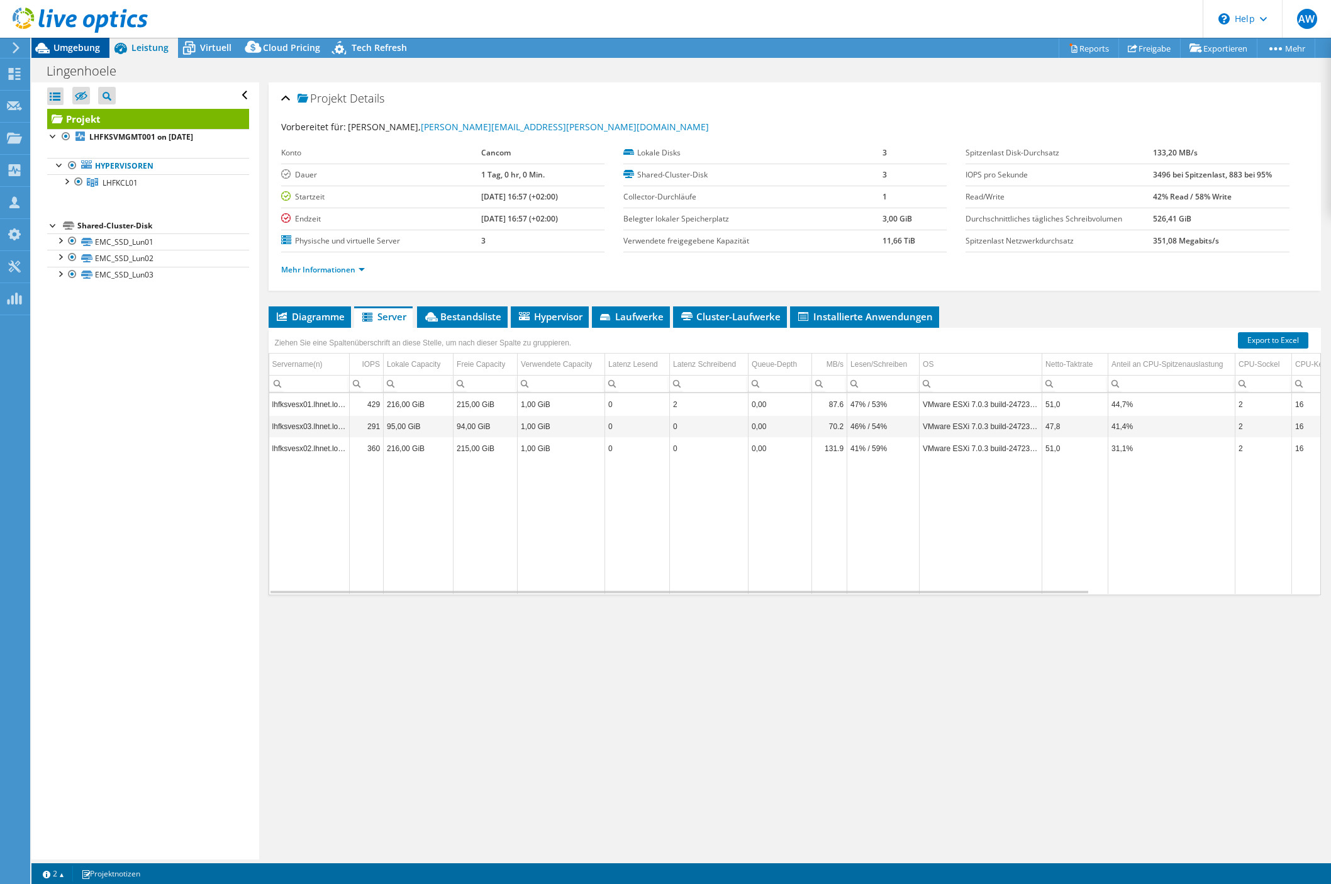
click at [63, 45] on span "Umgebung" at bounding box center [76, 48] width 47 height 12
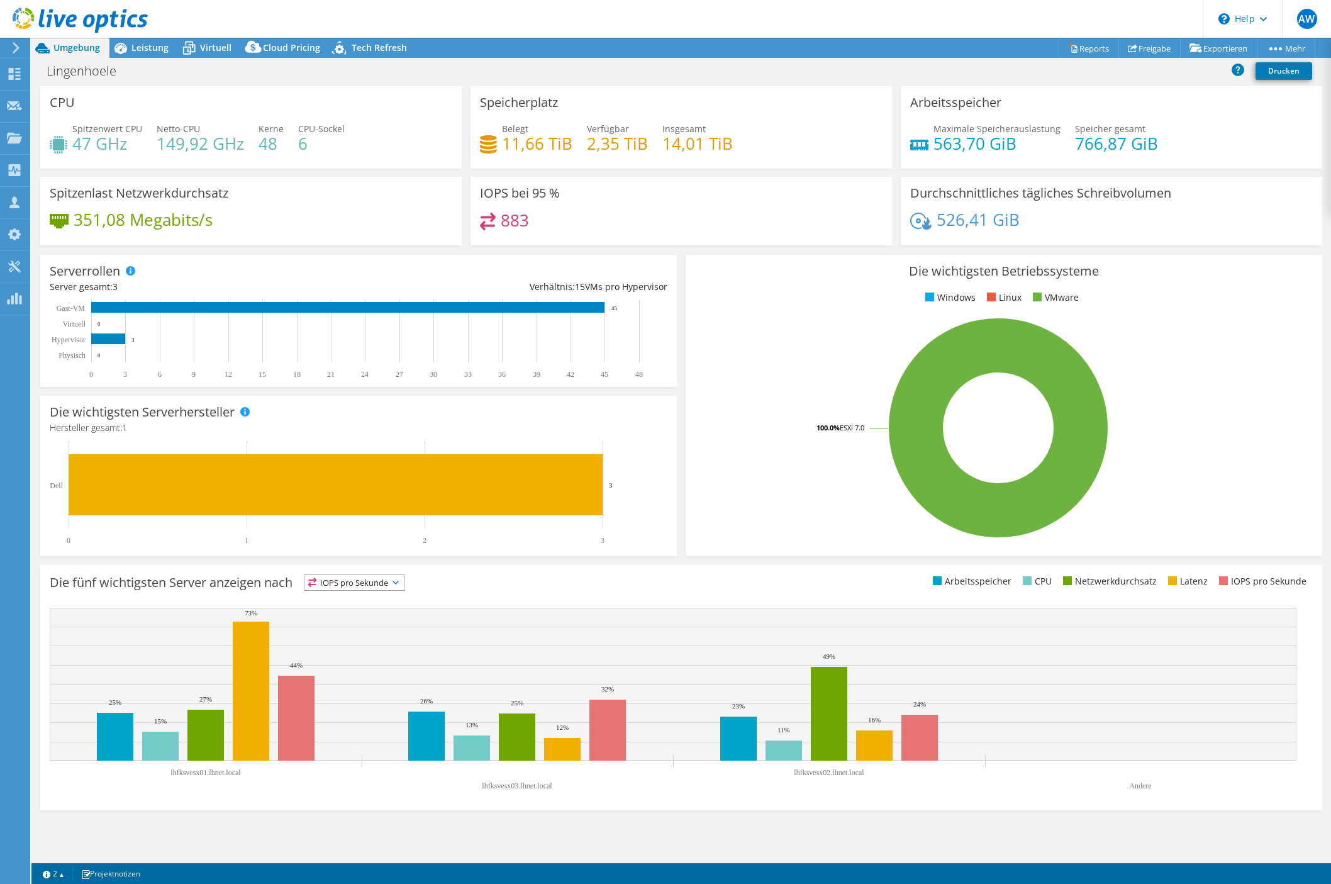
click at [145, 58] on div "Lingenhoele Drucken" at bounding box center [680, 72] width 1299 height 28
click at [148, 47] on span "Leistung" at bounding box center [149, 48] width 37 height 12
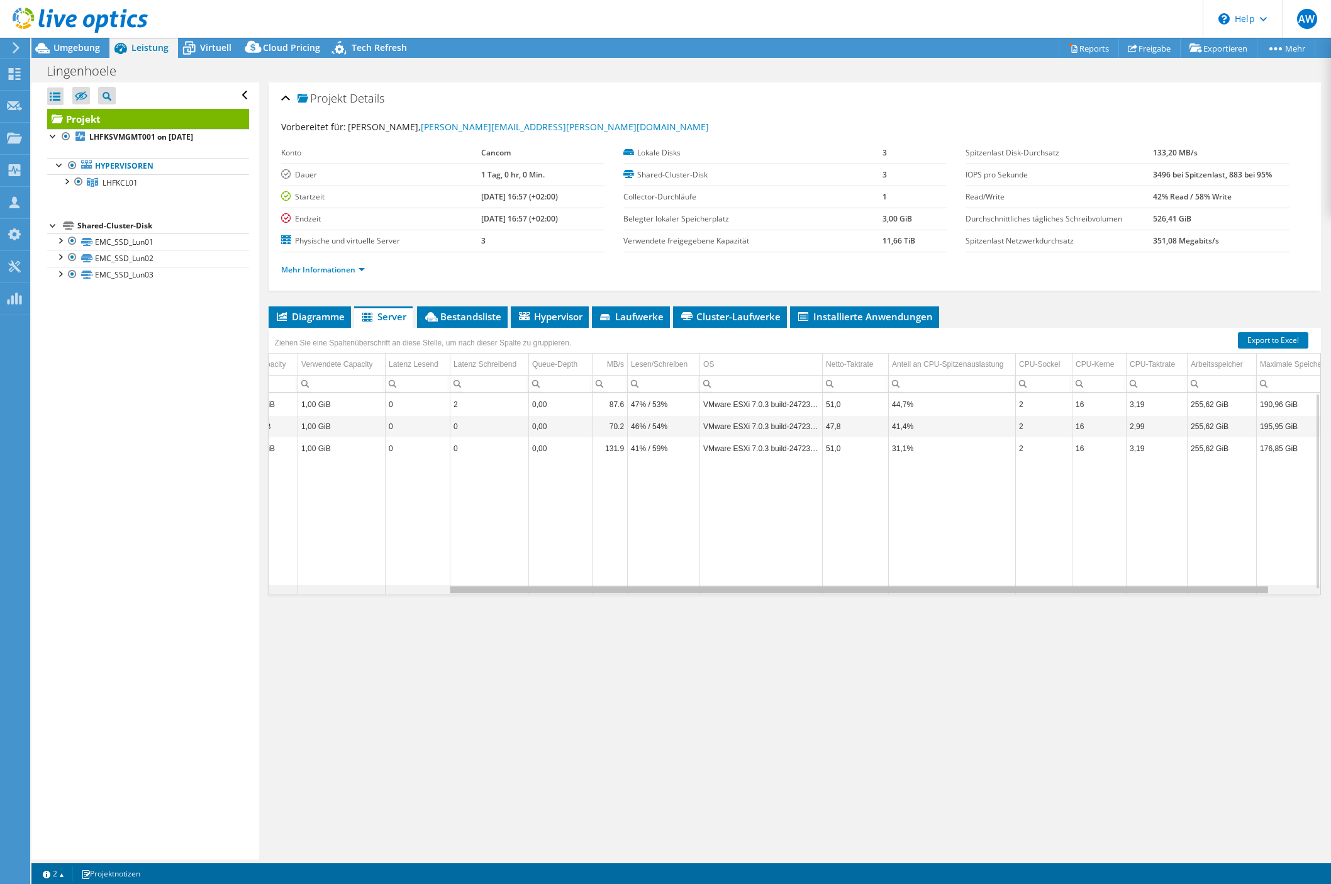
scroll to position [0, 235]
drag, startPoint x: 889, startPoint y: 592, endPoint x: 1080, endPoint y: 593, distance: 191.2
click at [1080, 593] on body "AW Vertriebspartner [PERSON_NAME] [PERSON_NAME][EMAIL_ADDRESS][DOMAIN_NAME] CAN…" at bounding box center [665, 442] width 1331 height 884
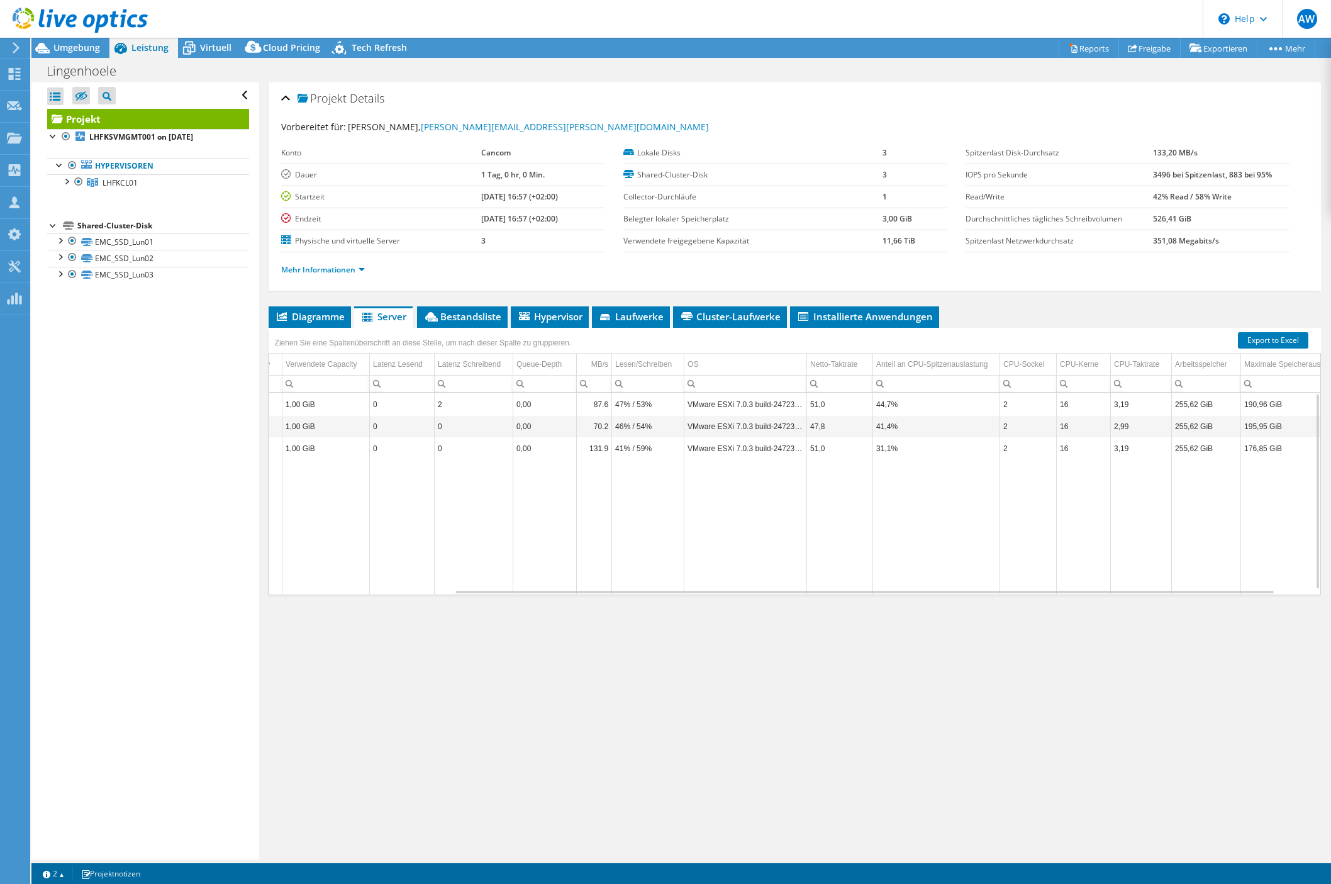
click at [62, 40] on div at bounding box center [74, 21] width 148 height 42
click at [67, 51] on span "Umgebung" at bounding box center [76, 48] width 47 height 12
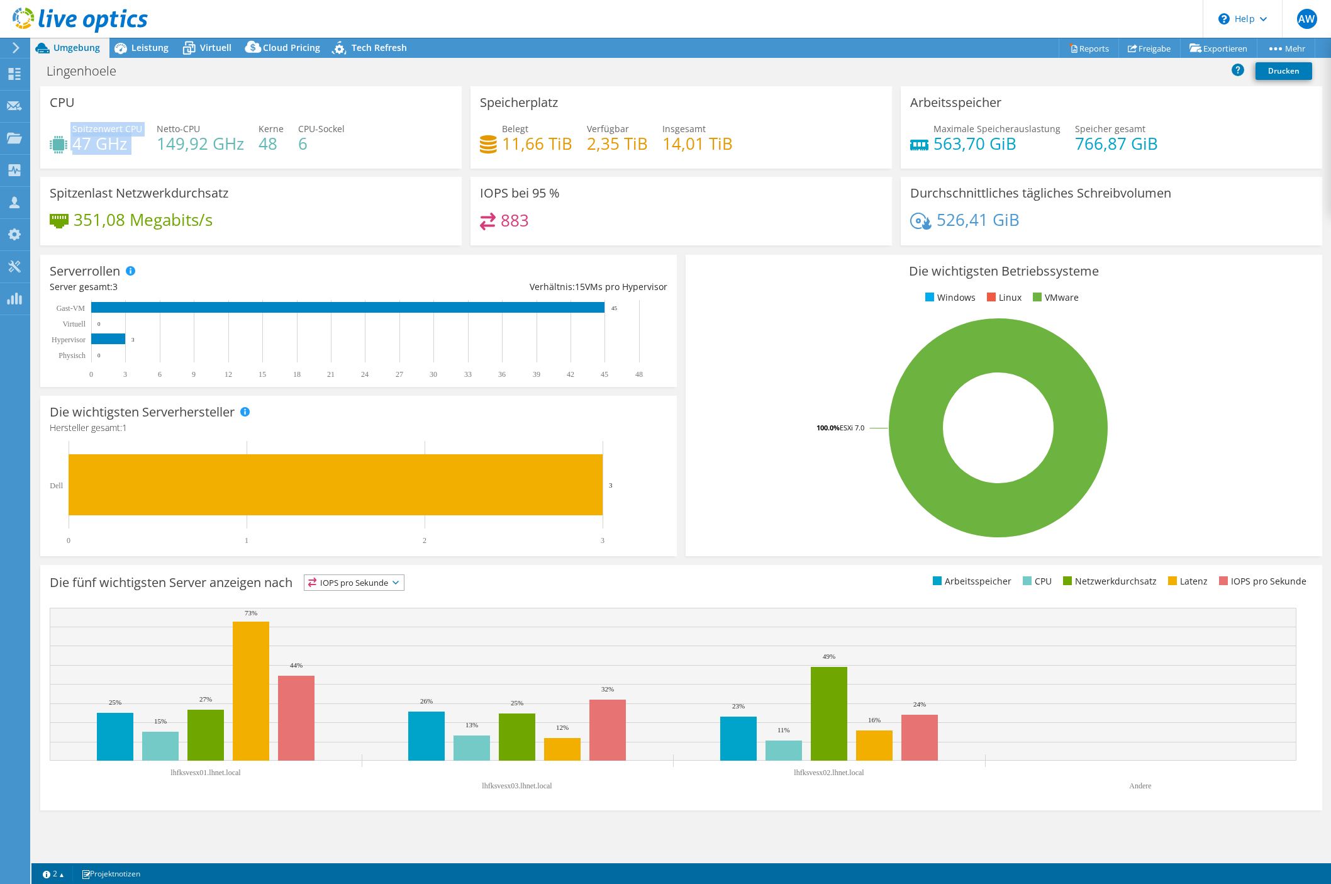
drag, startPoint x: 69, startPoint y: 143, endPoint x: 143, endPoint y: 142, distance: 74.9
click at [143, 142] on div "Spitzenwert CPU 47 GHz Netto-CPU 149,92 GHz Kerne 48 CPU-Sockel 6" at bounding box center [251, 142] width 403 height 41
drag, startPoint x: 143, startPoint y: 142, endPoint x: 144, endPoint y: 150, distance: 8.8
click at [144, 150] on div "Spitzenwert CPU 47 GHz Netto-CPU 149,92 GHz Kerne 48 CPU-Sockel 6" at bounding box center [251, 142] width 403 height 41
drag, startPoint x: 155, startPoint y: 147, endPoint x: 250, endPoint y: 139, distance: 94.7
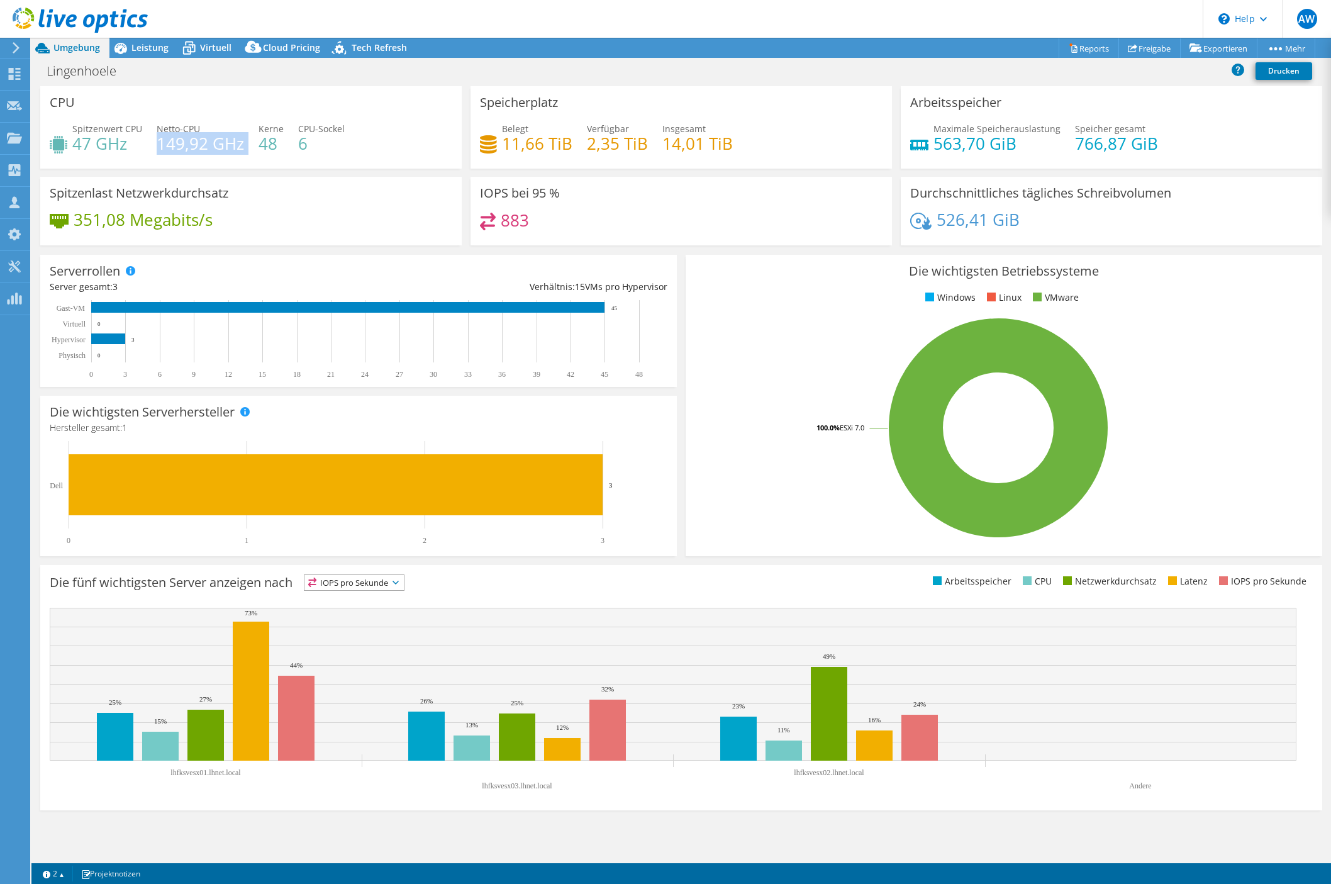
click at [250, 139] on div "Spitzenwert CPU 47 GHz Netto-CPU 149,92 GHz Kerne 48 CPU-Sockel 6" at bounding box center [251, 142] width 403 height 41
drag, startPoint x: 250, startPoint y: 139, endPoint x: 209, endPoint y: 162, distance: 47.0
click at [209, 162] on div "Spitzenwert CPU 47 GHz Netto-CPU 149,92 GHz Kerne 48 CPU-Sockel 6" at bounding box center [251, 142] width 403 height 41
drag, startPoint x: 935, startPoint y: 141, endPoint x: 1172, endPoint y: 145, distance: 236.5
click at [1172, 145] on div "Maximale Speicherauslastung 563,70 [PERSON_NAME] gesamt 766,87 GiB" at bounding box center [1111, 142] width 403 height 41
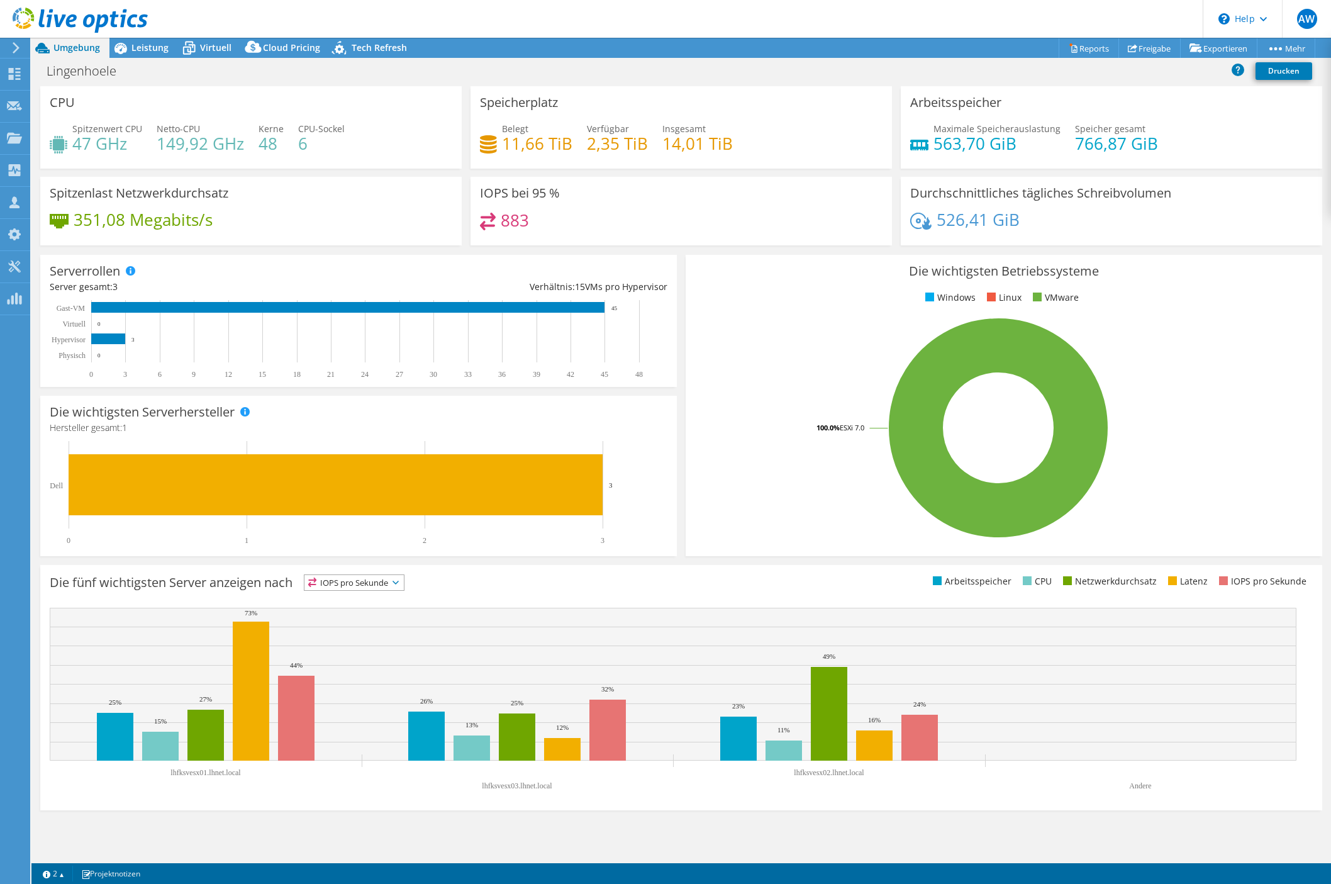
click at [1172, 145] on div "Maximale Speicherauslastung 563,70 [PERSON_NAME] gesamt 766,87 GiB" at bounding box center [1111, 142] width 403 height 41
drag, startPoint x: 1177, startPoint y: 147, endPoint x: 930, endPoint y: 132, distance: 247.0
click at [930, 132] on div "Maximale Speicherauslastung 563,70 [PERSON_NAME] gesamt 766,87 GiB" at bounding box center [1111, 142] width 403 height 41
click at [935, 145] on h4 "563,70 GiB" at bounding box center [996, 143] width 127 height 14
drag, startPoint x: 938, startPoint y: 145, endPoint x: 1153, endPoint y: 138, distance: 215.2
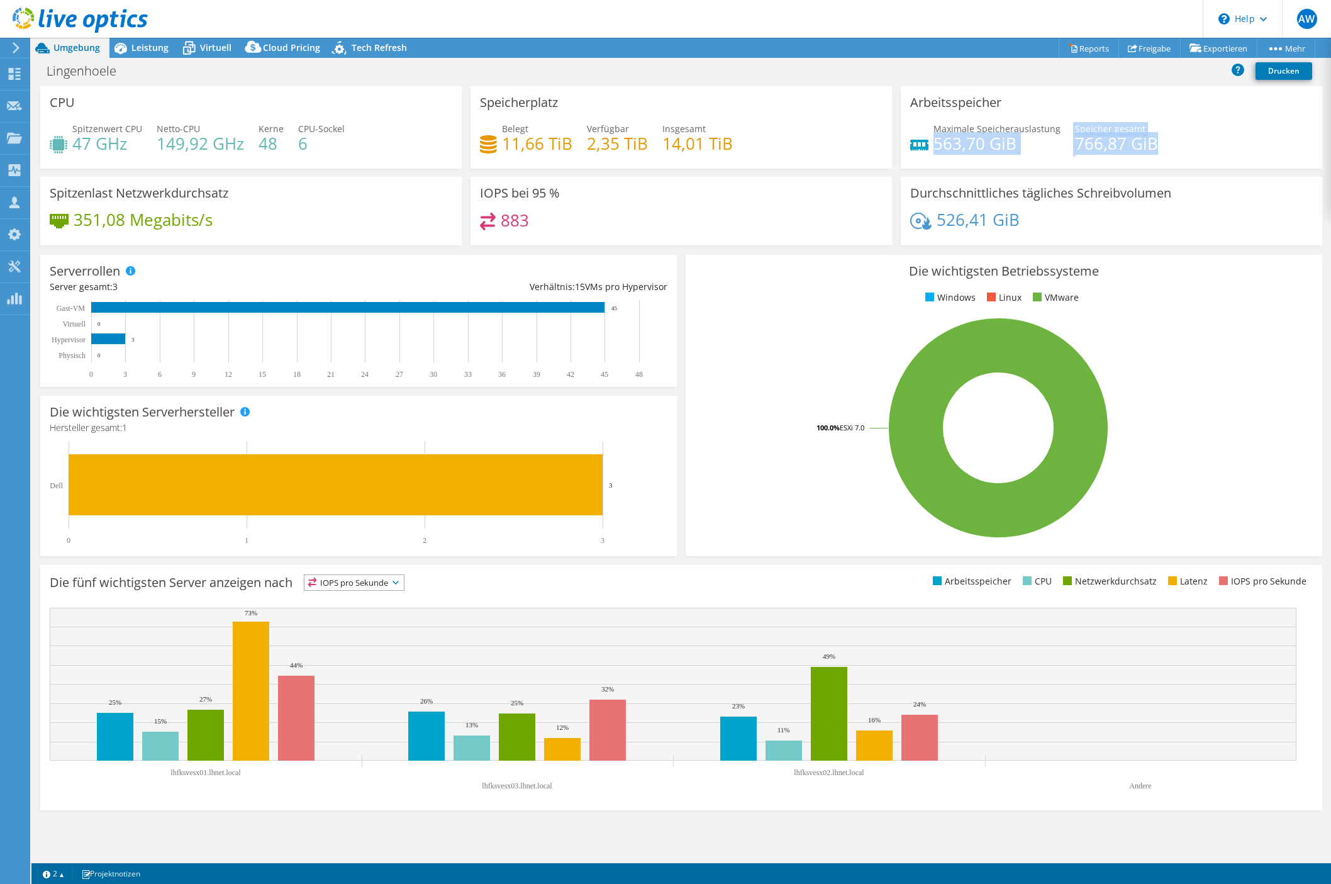
click at [1153, 138] on div "Maximale Speicherauslastung 563,70 [PERSON_NAME] gesamt 766,87 GiB" at bounding box center [1111, 142] width 403 height 41
drag, startPoint x: 1153, startPoint y: 138, endPoint x: 1143, endPoint y: 142, distance: 10.2
click at [1153, 142] on div "Maximale Speicherauslastung 563,70 [PERSON_NAME] gesamt 766,87 GiB" at bounding box center [1111, 142] width 403 height 41
drag, startPoint x: 1014, startPoint y: 141, endPoint x: 937, endPoint y: 142, distance: 77.4
click at [937, 142] on h4 "563,70 GiB" at bounding box center [996, 143] width 127 height 14
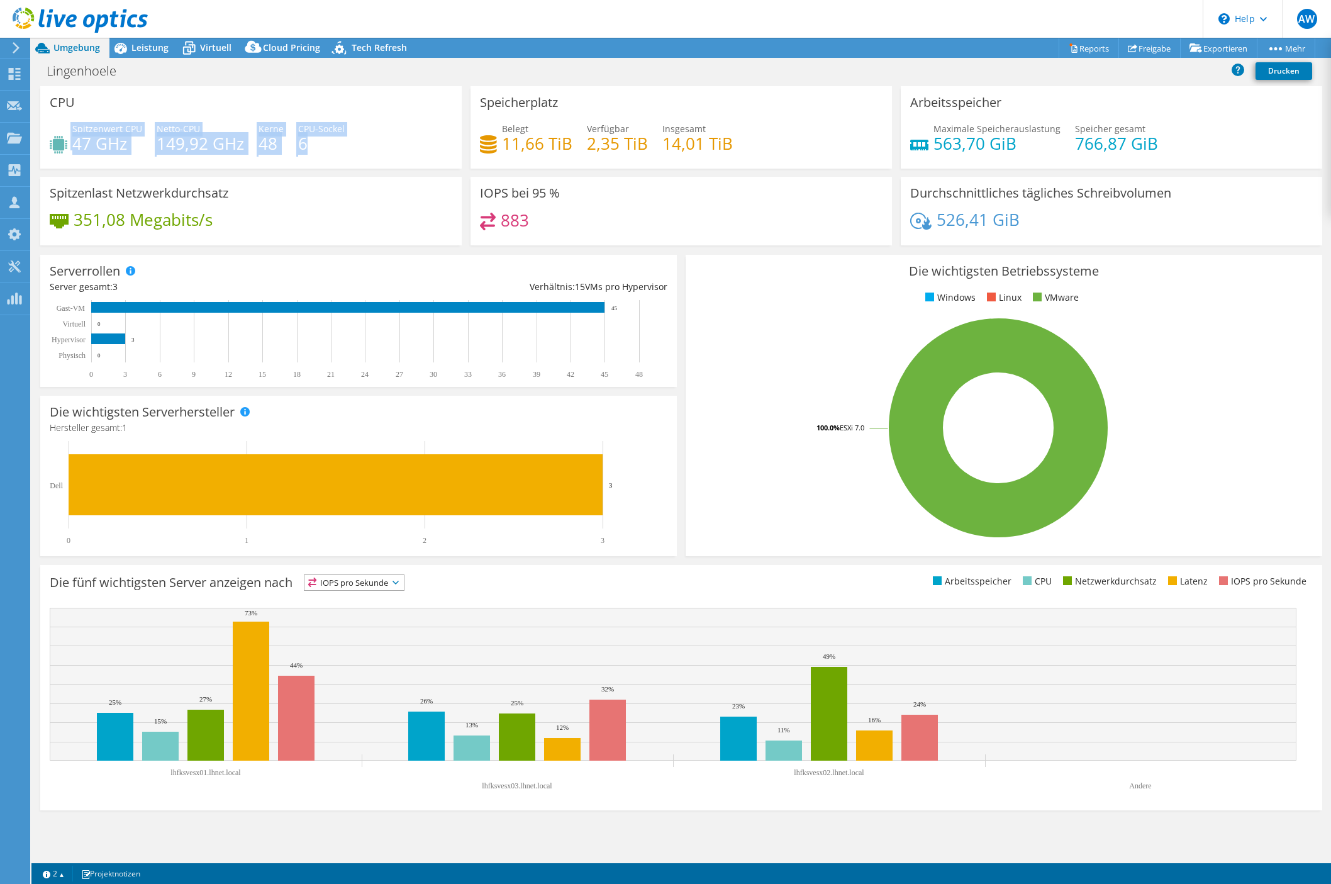
drag, startPoint x: 333, startPoint y: 145, endPoint x: 60, endPoint y: 132, distance: 273.3
click at [60, 132] on div "Spitzenwert CPU 47 GHz Netto-CPU 149,92 GHz Kerne 48 CPU-Sockel 6" at bounding box center [251, 142] width 403 height 41
drag, startPoint x: 60, startPoint y: 132, endPoint x: 320, endPoint y: 149, distance: 260.3
click at [320, 149] on h4 "6" at bounding box center [321, 143] width 47 height 14
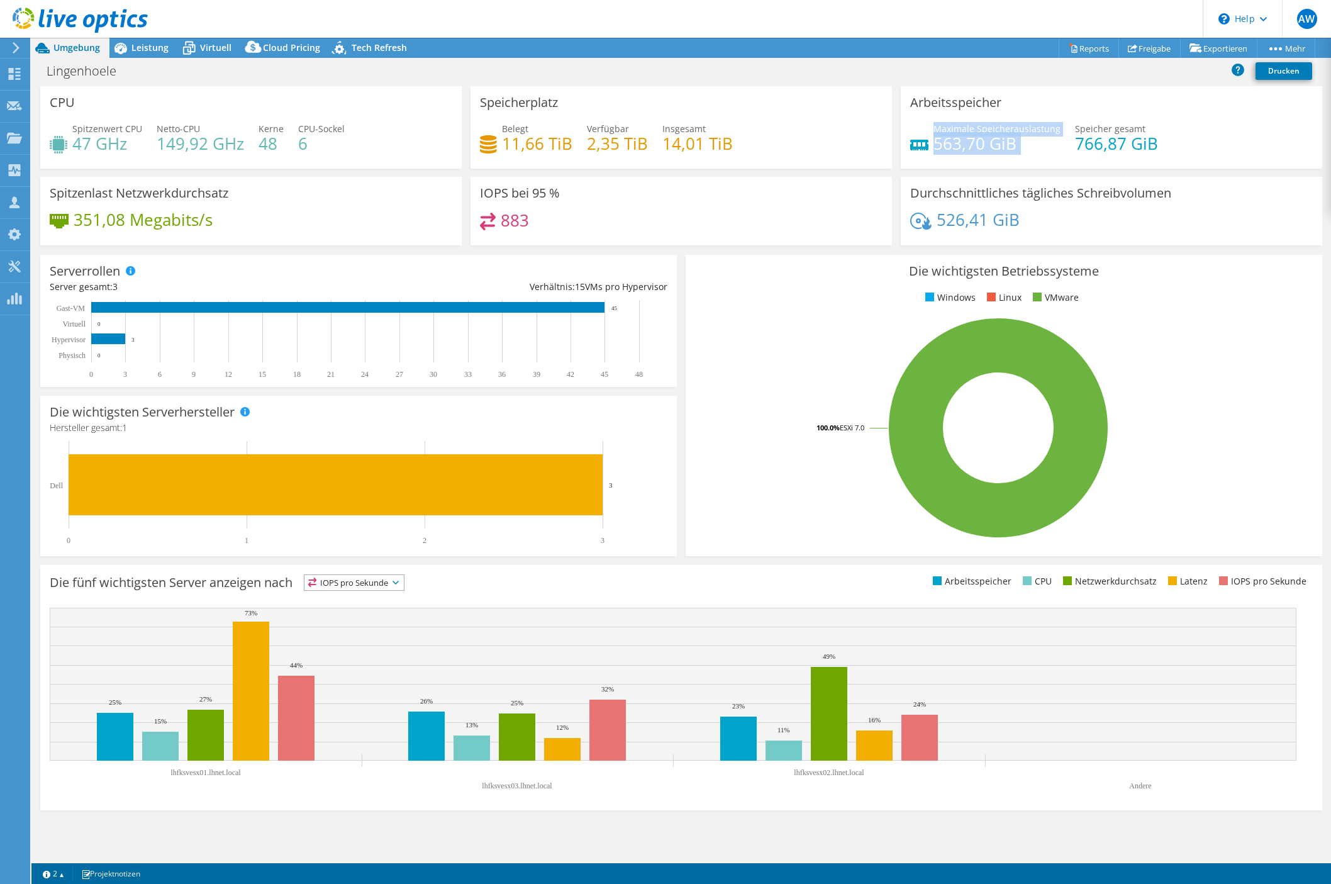
drag, startPoint x: 933, startPoint y: 143, endPoint x: 1026, endPoint y: 150, distance: 93.4
click at [1026, 150] on div "Maximale Speicherauslastung 563,70 [PERSON_NAME] gesamt 766,87 GiB" at bounding box center [1111, 142] width 403 height 41
drag, startPoint x: 1030, startPoint y: 161, endPoint x: 912, endPoint y: 141, distance: 119.3
click at [912, 141] on div "Maximale Speicherauslastung 563,70 [PERSON_NAME] gesamt 766,87 GiB" at bounding box center [1111, 142] width 403 height 41
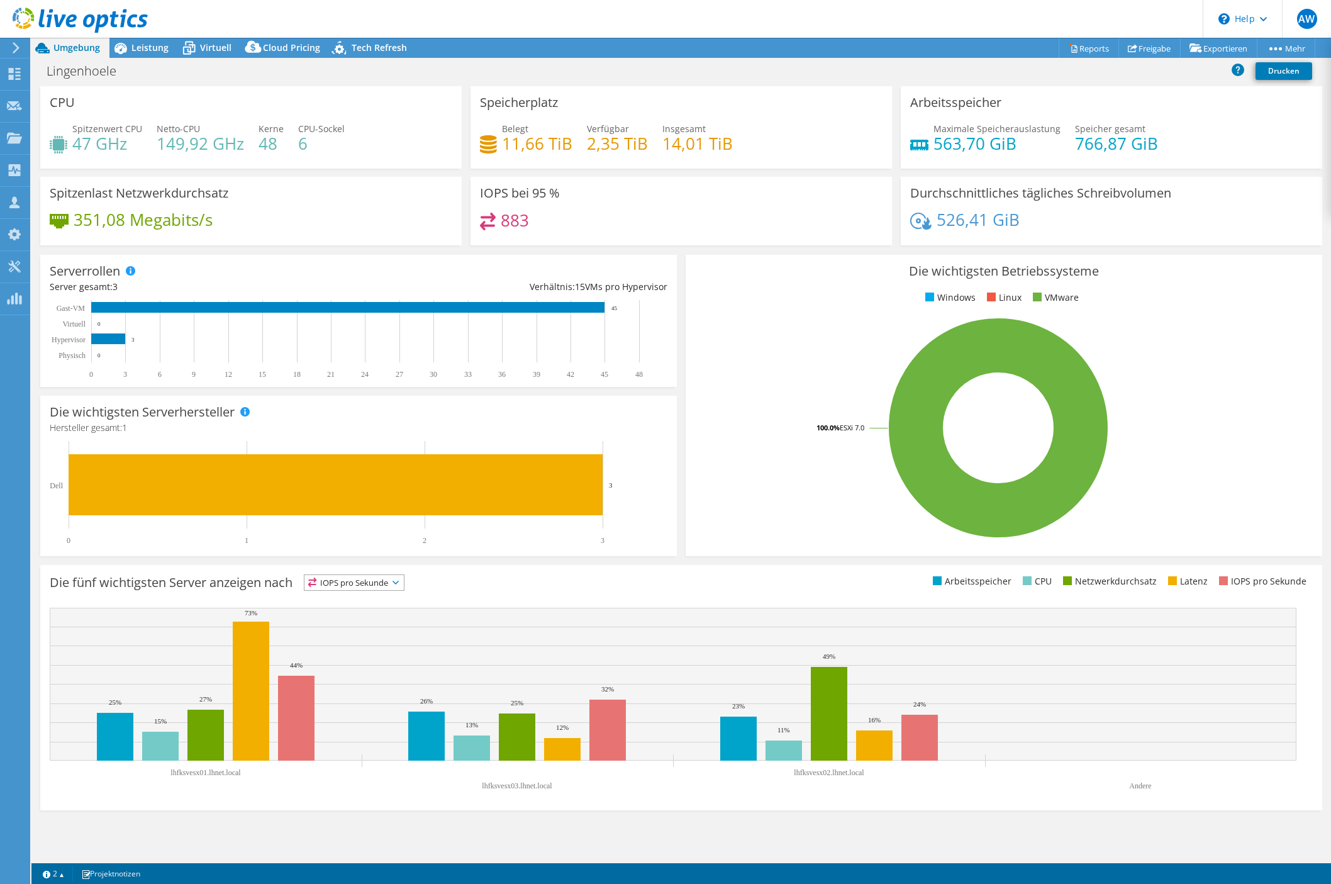
drag, startPoint x: 912, startPoint y: 141, endPoint x: 1073, endPoint y: 302, distance: 227.7
click at [1073, 302] on li "VMware" at bounding box center [1054, 298] width 49 height 14
click at [383, 46] on span "Tech Refresh" at bounding box center [379, 48] width 55 height 12
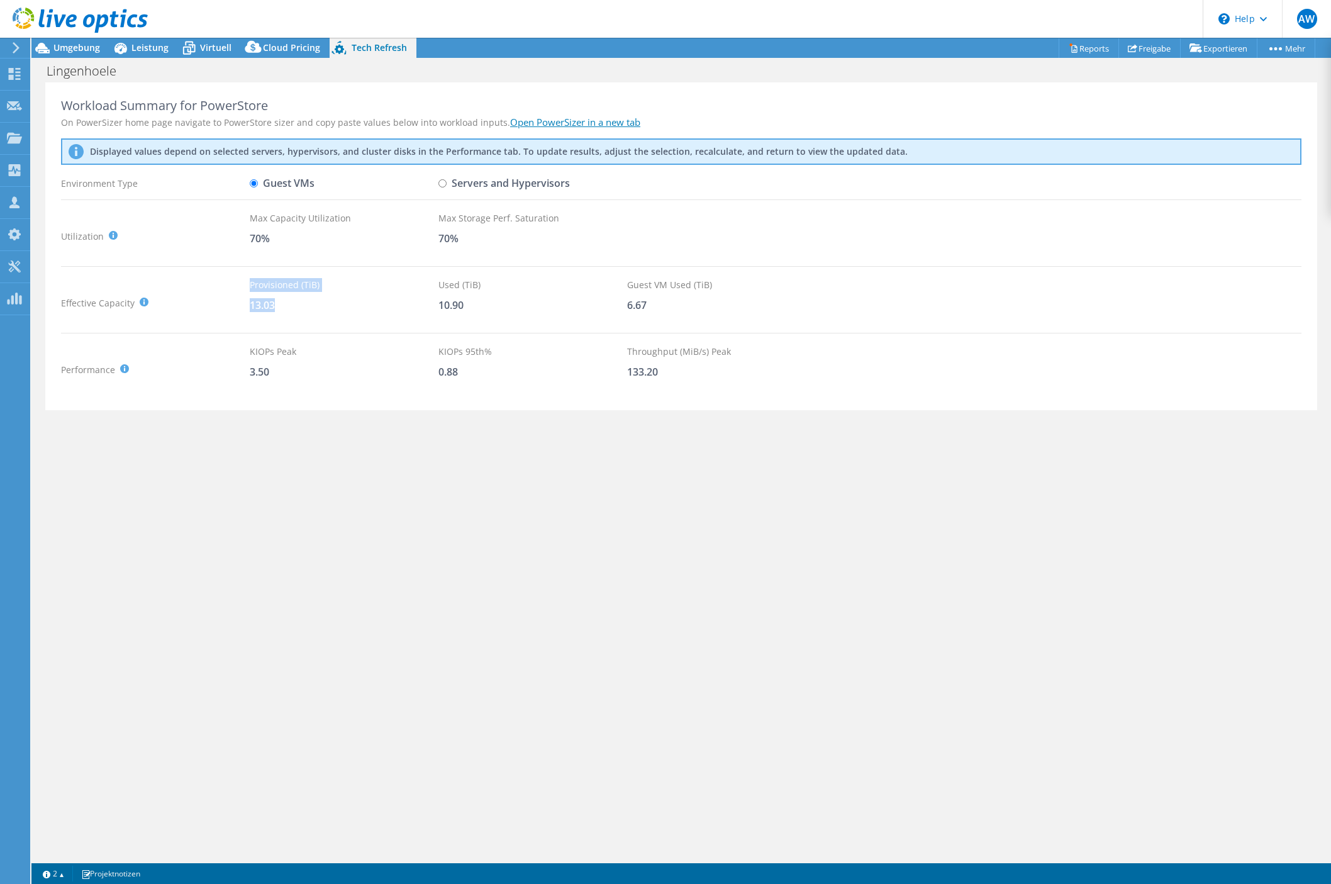
drag, startPoint x: 294, startPoint y: 304, endPoint x: 242, endPoint y: 302, distance: 52.9
click at [242, 302] on div "Effective Capacity Provisioned (TiB) : Total virtual disk size of all VMs on se…" at bounding box center [681, 303] width 1240 height 50
drag, startPoint x: 242, startPoint y: 302, endPoint x: 264, endPoint y: 325, distance: 32.5
click at [264, 325] on div "Provisioned (TiB) 13.03" at bounding box center [344, 303] width 189 height 50
click at [446, 185] on input "Servers and Hypervisors" at bounding box center [442, 183] width 8 height 8
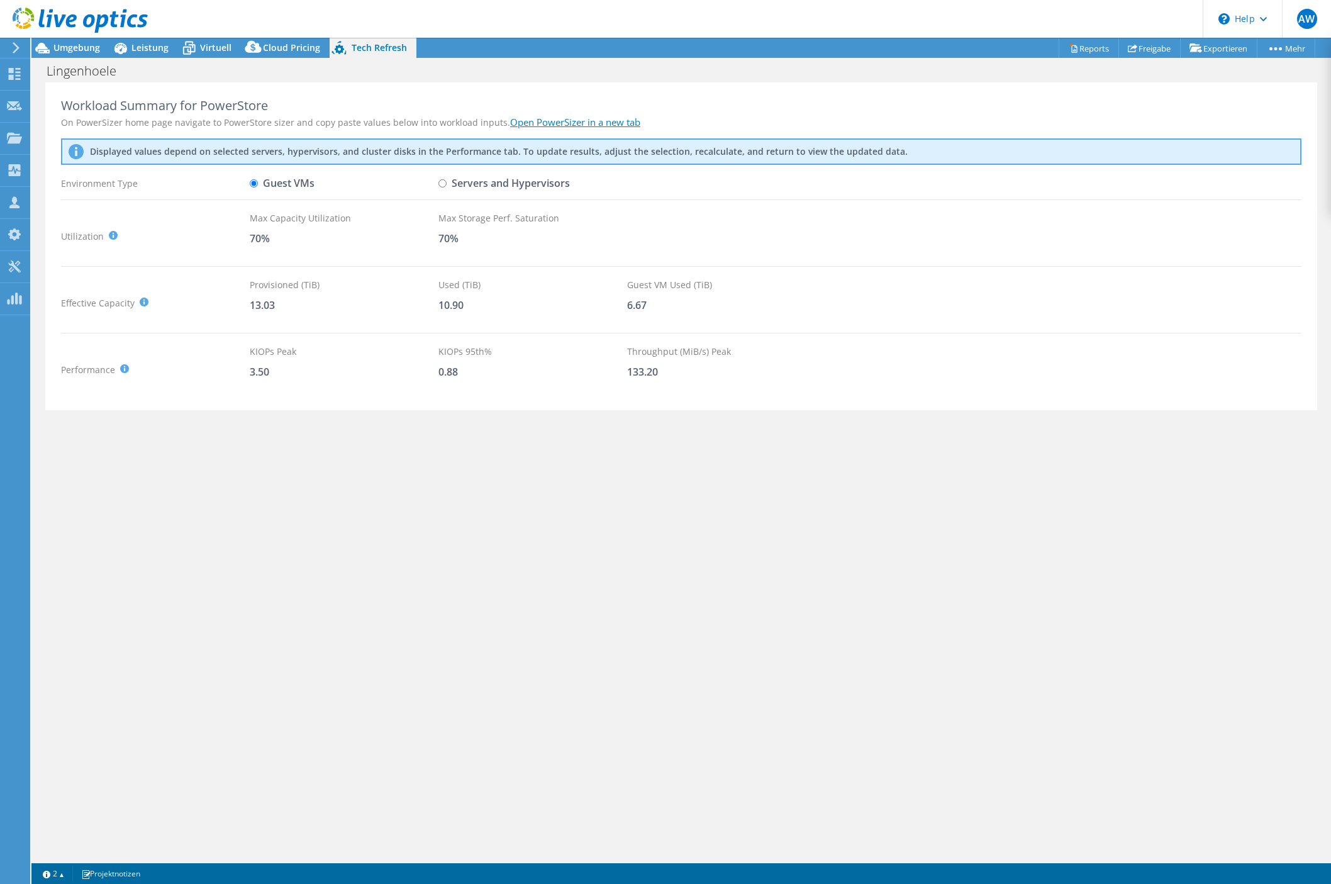
radio input "true"
radio input "false"
drag, startPoint x: 248, startPoint y: 309, endPoint x: 283, endPoint y: 312, distance: 35.3
click at [283, 312] on div "Effective Capacity Total Capacity (TiB) : Sum of local and shared disk capaciti…" at bounding box center [681, 303] width 1240 height 50
click at [289, 317] on div "Total Capacity (TiB) 14.01" at bounding box center [344, 303] width 189 height 50
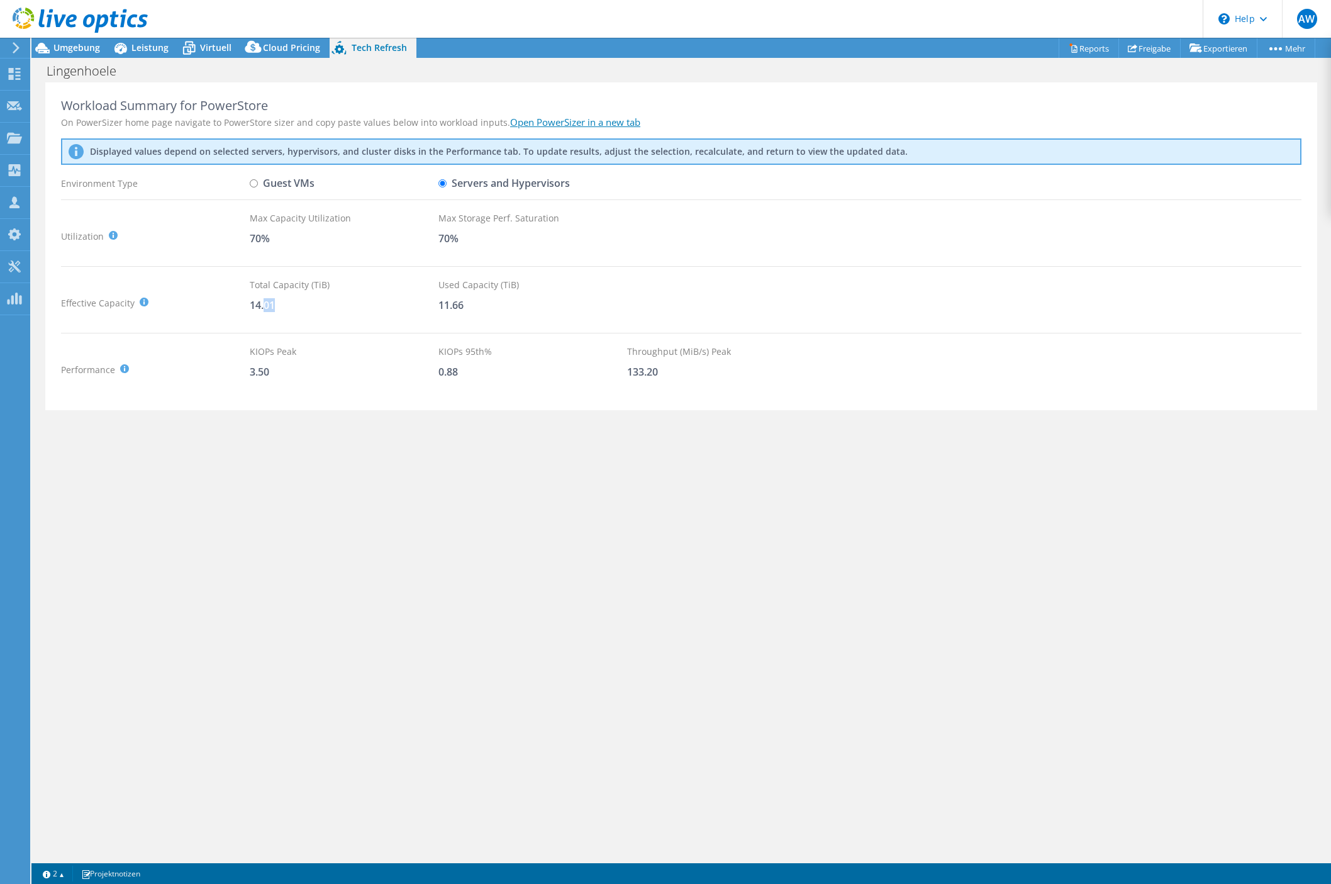
drag, startPoint x: 276, startPoint y: 308, endPoint x: 263, endPoint y: 306, distance: 13.3
click at [264, 306] on div "14.01" at bounding box center [344, 305] width 189 height 14
click at [284, 310] on div "14.01" at bounding box center [344, 305] width 189 height 14
drag, startPoint x: 293, startPoint y: 308, endPoint x: 238, endPoint y: 299, distance: 55.9
click at [238, 299] on div "Effective Capacity Total Capacity (TiB) : Sum of local and shared disk capaciti…" at bounding box center [681, 303] width 1240 height 50
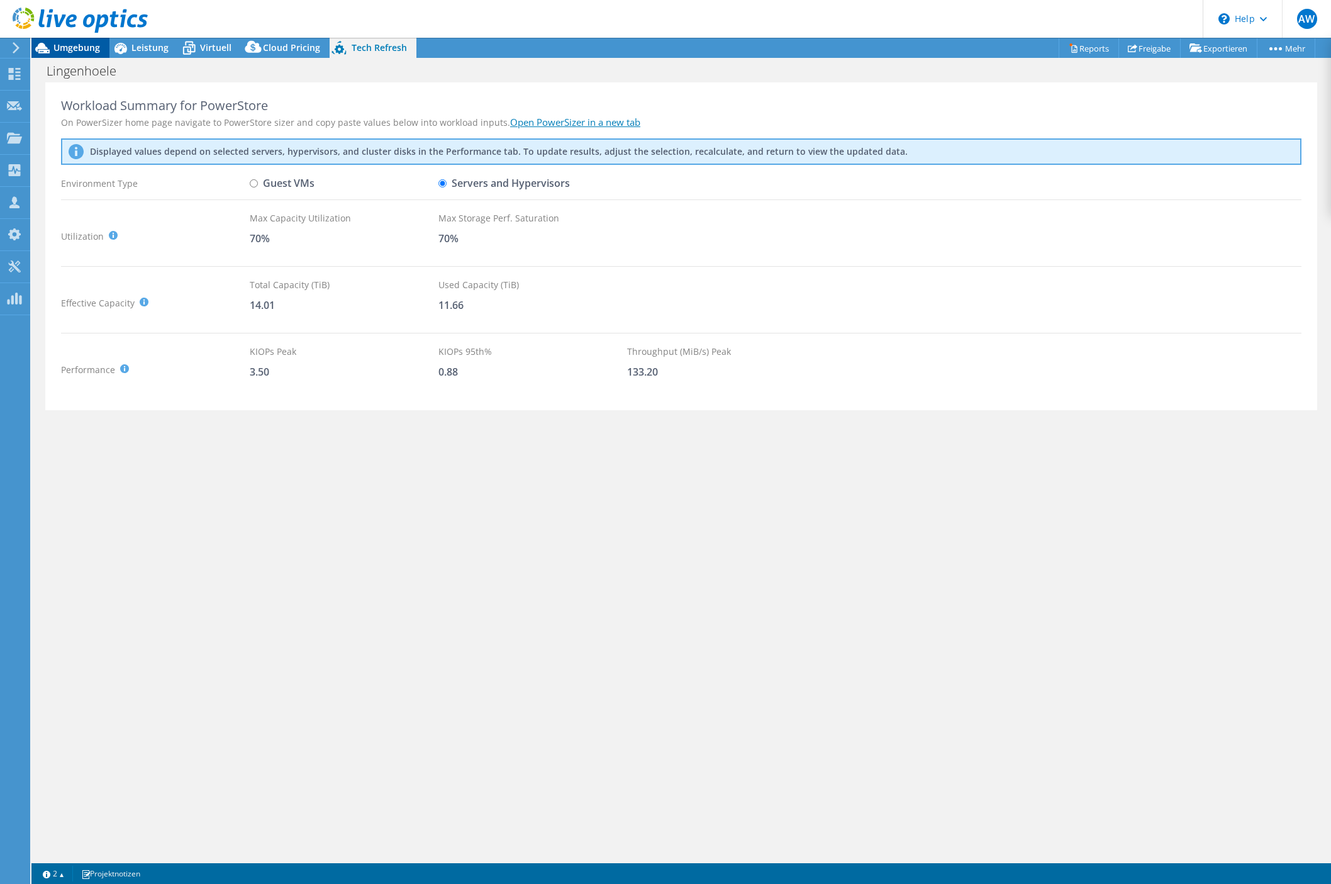
click at [96, 52] on span "Umgebung" at bounding box center [76, 48] width 47 height 12
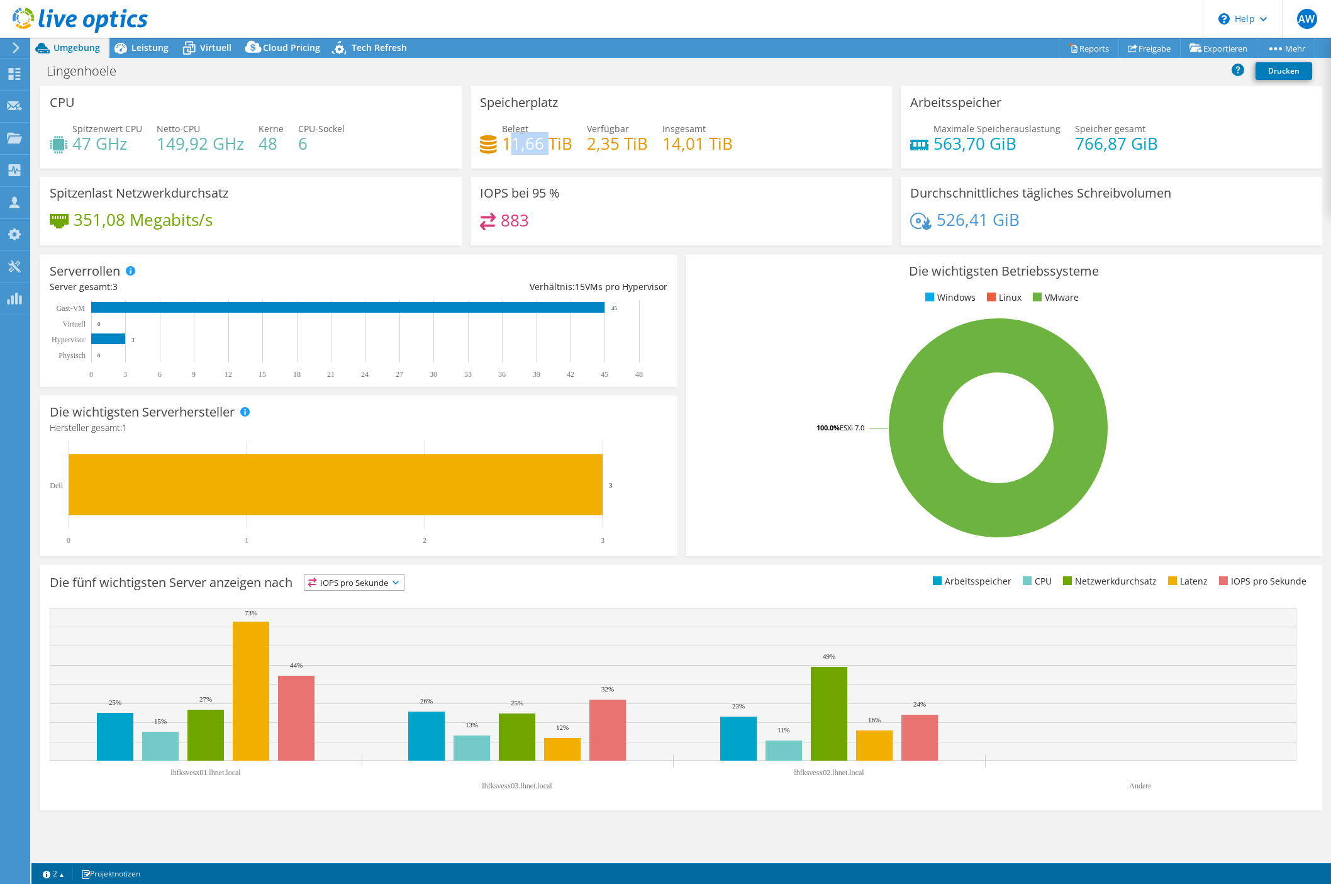
drag, startPoint x: 510, startPoint y: 147, endPoint x: 551, endPoint y: 147, distance: 40.9
click at [551, 147] on h4 "11,66 TiB" at bounding box center [537, 143] width 70 height 14
drag, startPoint x: 551, startPoint y: 147, endPoint x: 546, endPoint y: 152, distance: 7.1
click at [546, 150] on h4 "11,66 TiB" at bounding box center [537, 143] width 70 height 14
drag, startPoint x: 545, startPoint y: 147, endPoint x: 505, endPoint y: 144, distance: 40.4
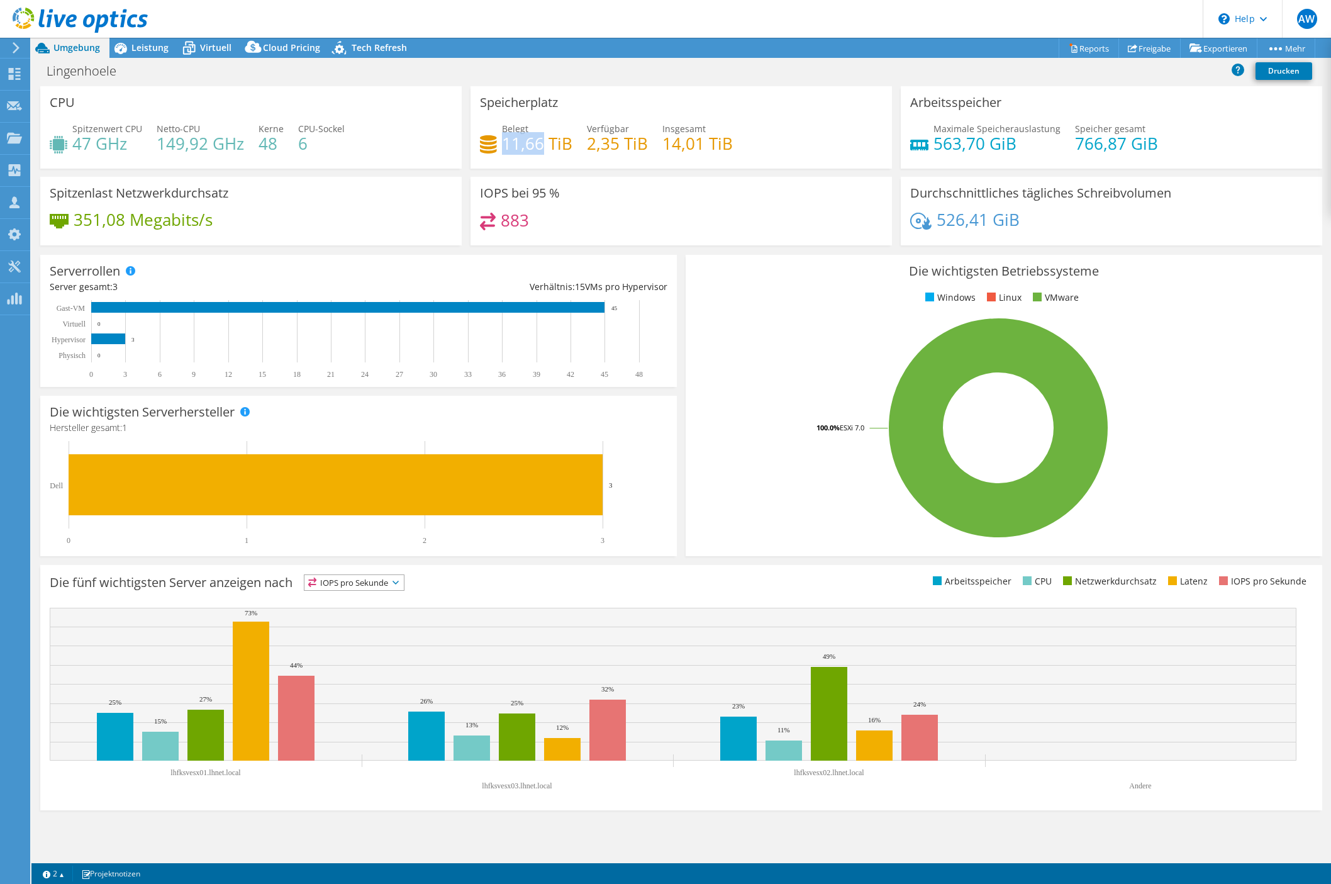
click at [506, 144] on h4 "11,66 TiB" at bounding box center [537, 143] width 70 height 14
click at [619, 208] on div "IOPS bei 95 % 883" at bounding box center [680, 211] width 421 height 69
drag, startPoint x: 567, startPoint y: 153, endPoint x: 494, endPoint y: 134, distance: 75.4
click at [494, 134] on div "Belegt 11,66 TiB" at bounding box center [526, 136] width 92 height 28
drag, startPoint x: 494, startPoint y: 134, endPoint x: 663, endPoint y: 196, distance: 179.7
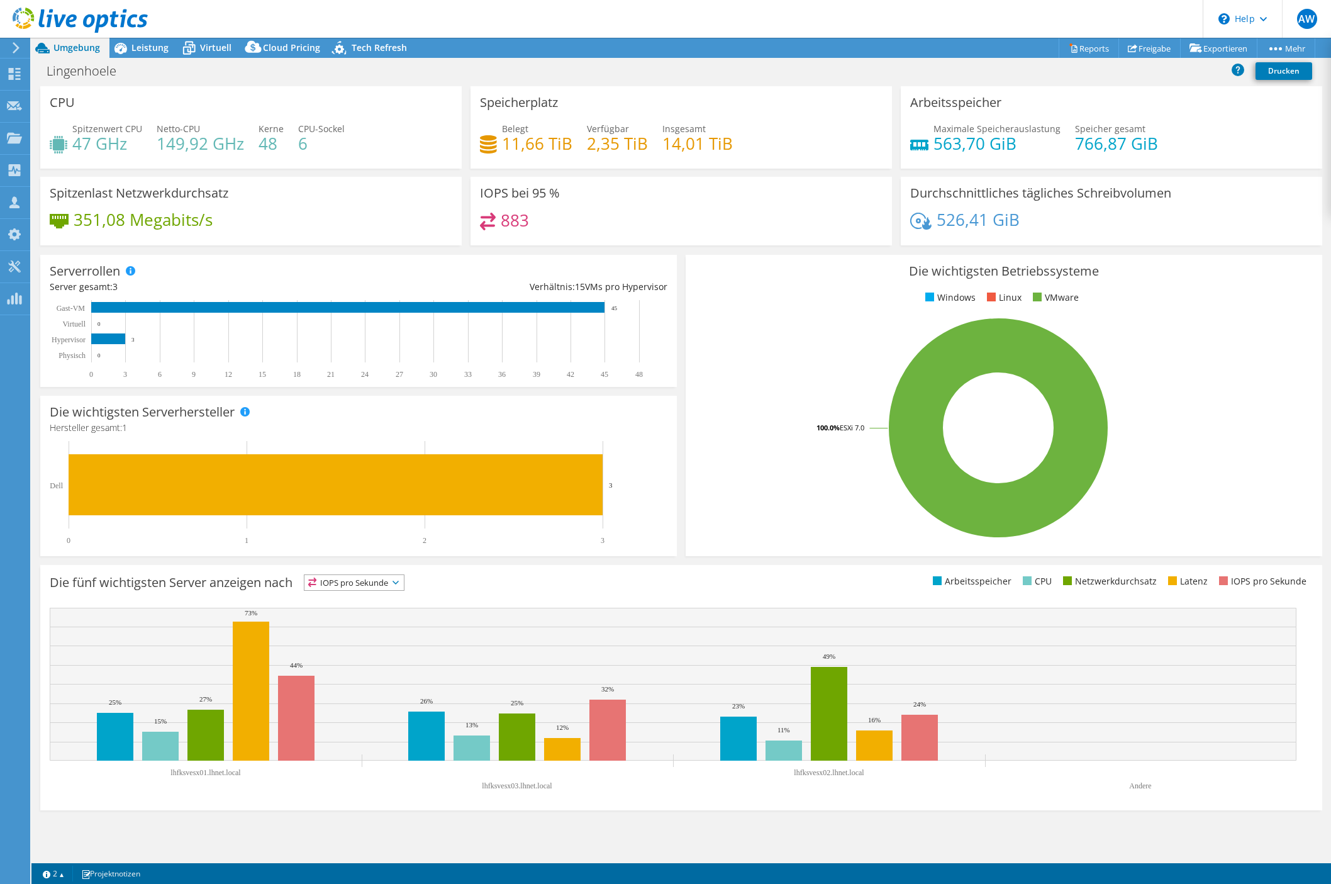
click at [663, 196] on div "IOPS bei 95 % 883" at bounding box center [680, 211] width 421 height 69
click at [135, 50] on span "Leistung" at bounding box center [149, 48] width 37 height 12
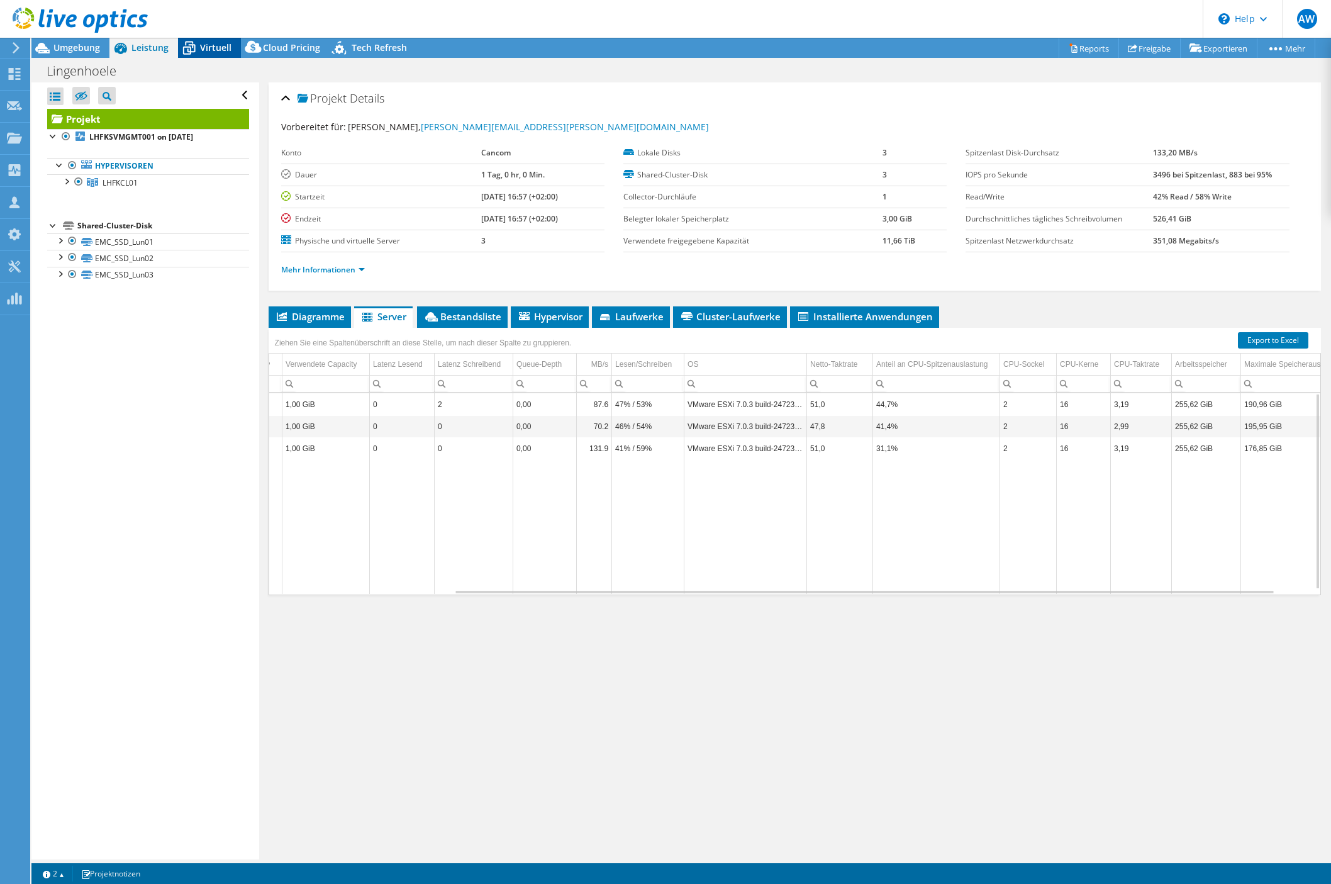
drag, startPoint x: 198, startPoint y: 40, endPoint x: 215, endPoint y: 40, distance: 17.0
click at [198, 40] on icon at bounding box center [189, 48] width 22 height 22
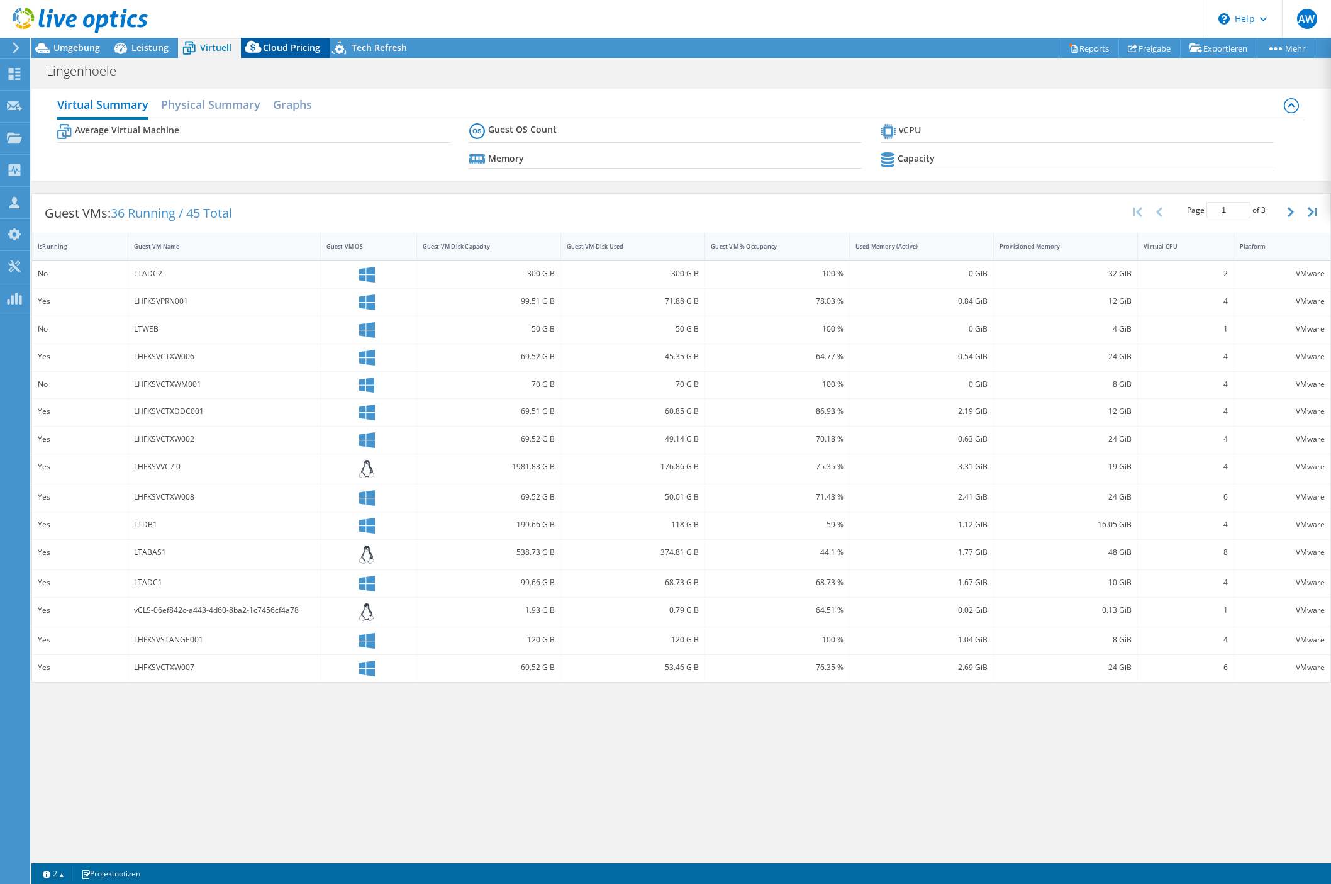
click at [294, 45] on span "Cloud Pricing" at bounding box center [291, 48] width 57 height 12
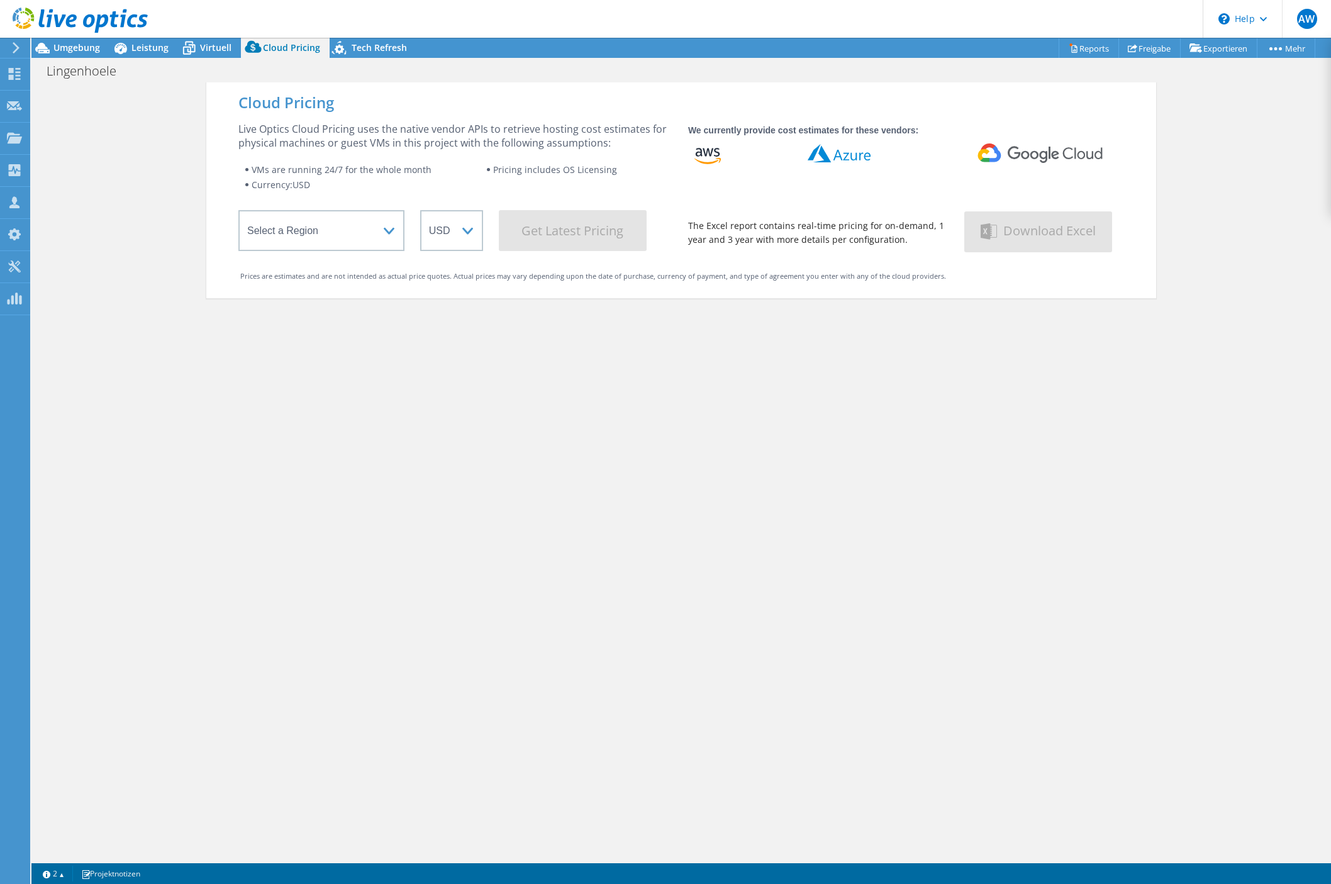
click at [185, 37] on header "AW Vertriebspartner [PERSON_NAME] [PERSON_NAME][EMAIL_ADDRESS][DOMAIN_NAME] CAN…" at bounding box center [665, 19] width 1331 height 38
drag, startPoint x: 222, startPoint y: 48, endPoint x: 201, endPoint y: 43, distance: 21.5
click at [222, 48] on span "Virtuell" at bounding box center [215, 48] width 31 height 12
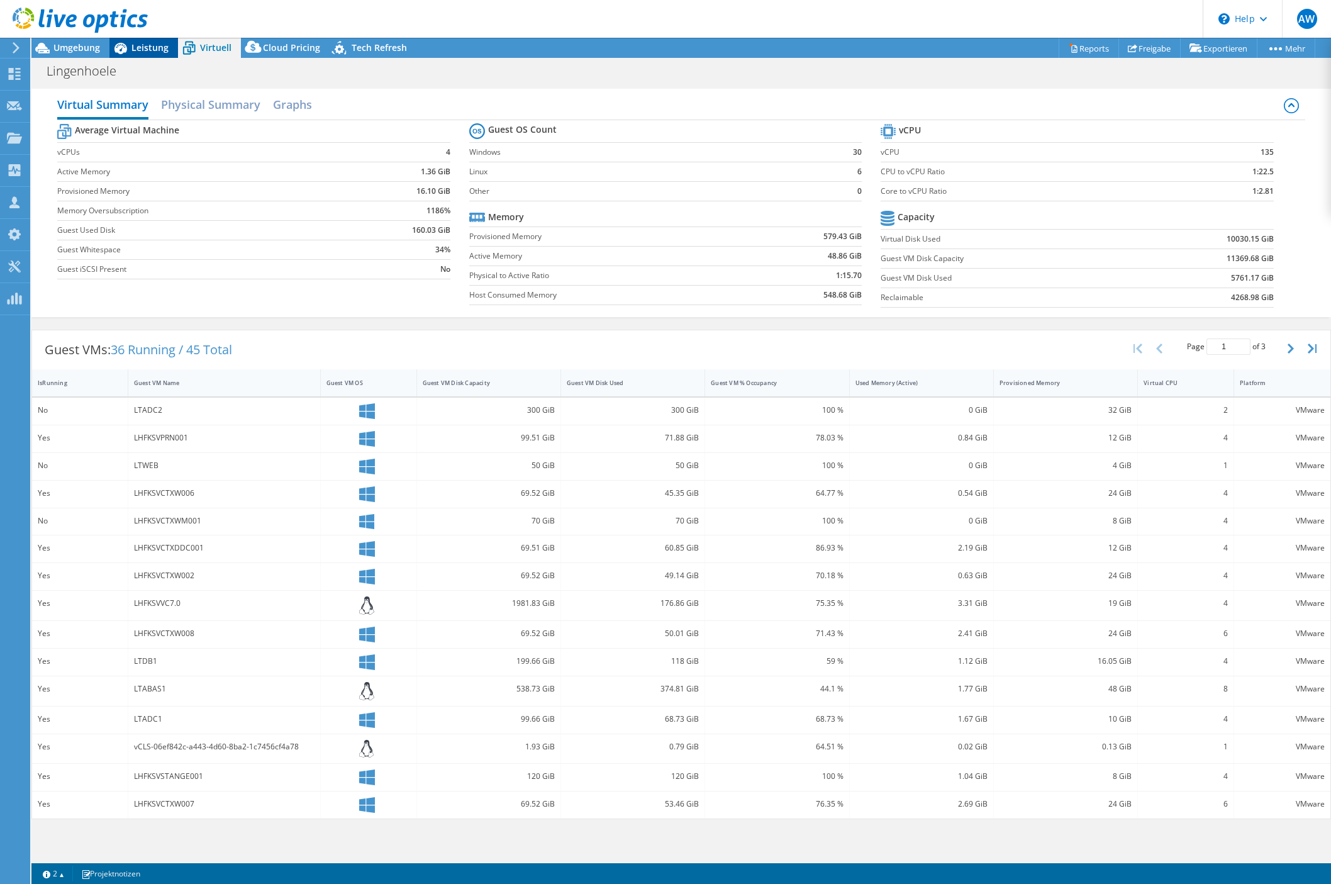
click at [136, 44] on span "Leistung" at bounding box center [149, 48] width 37 height 12
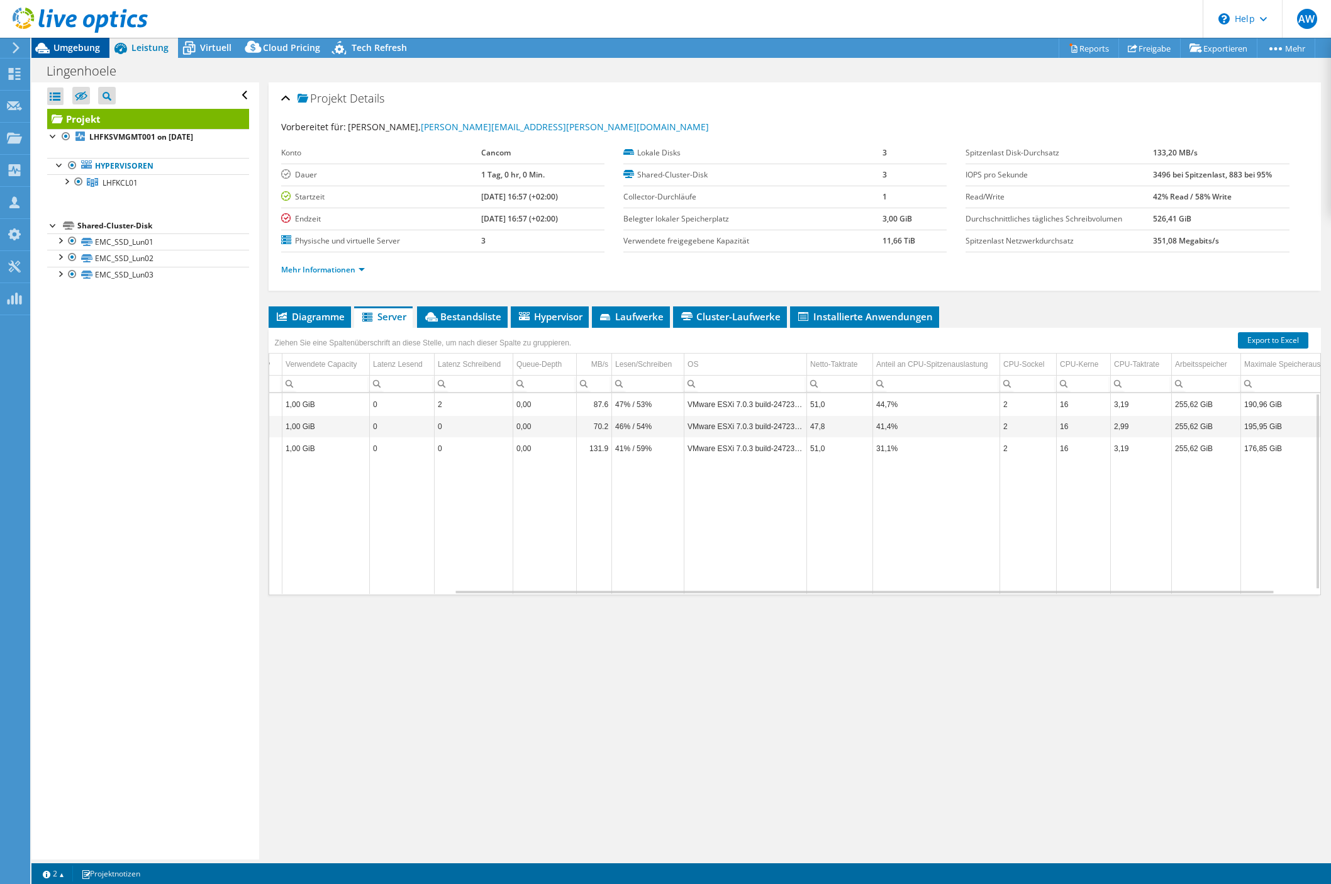
click at [71, 53] on span "Umgebung" at bounding box center [76, 48] width 47 height 12
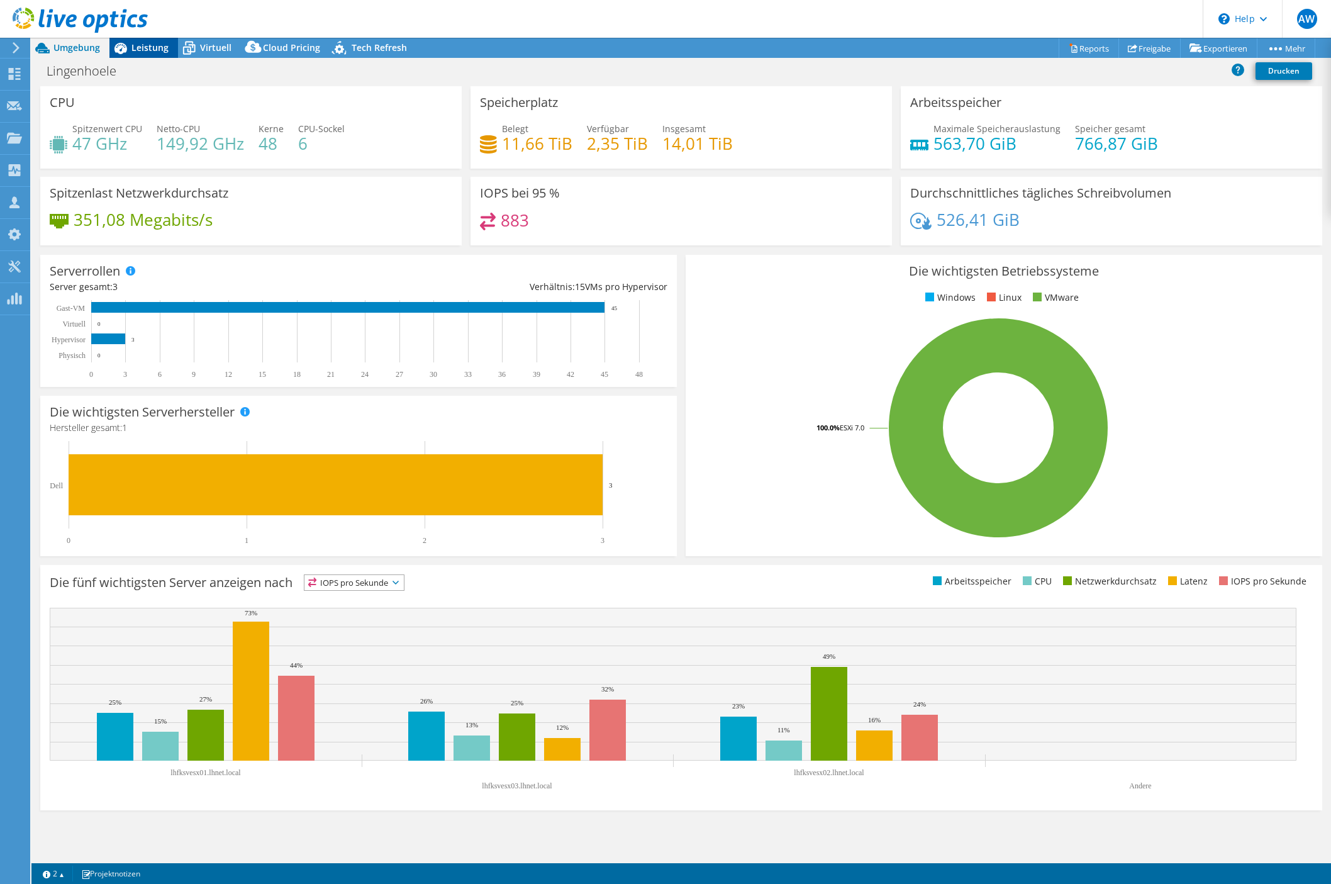
click at [119, 50] on icon at bounding box center [120, 48] width 22 height 22
